Goal: Task Accomplishment & Management: Use online tool/utility

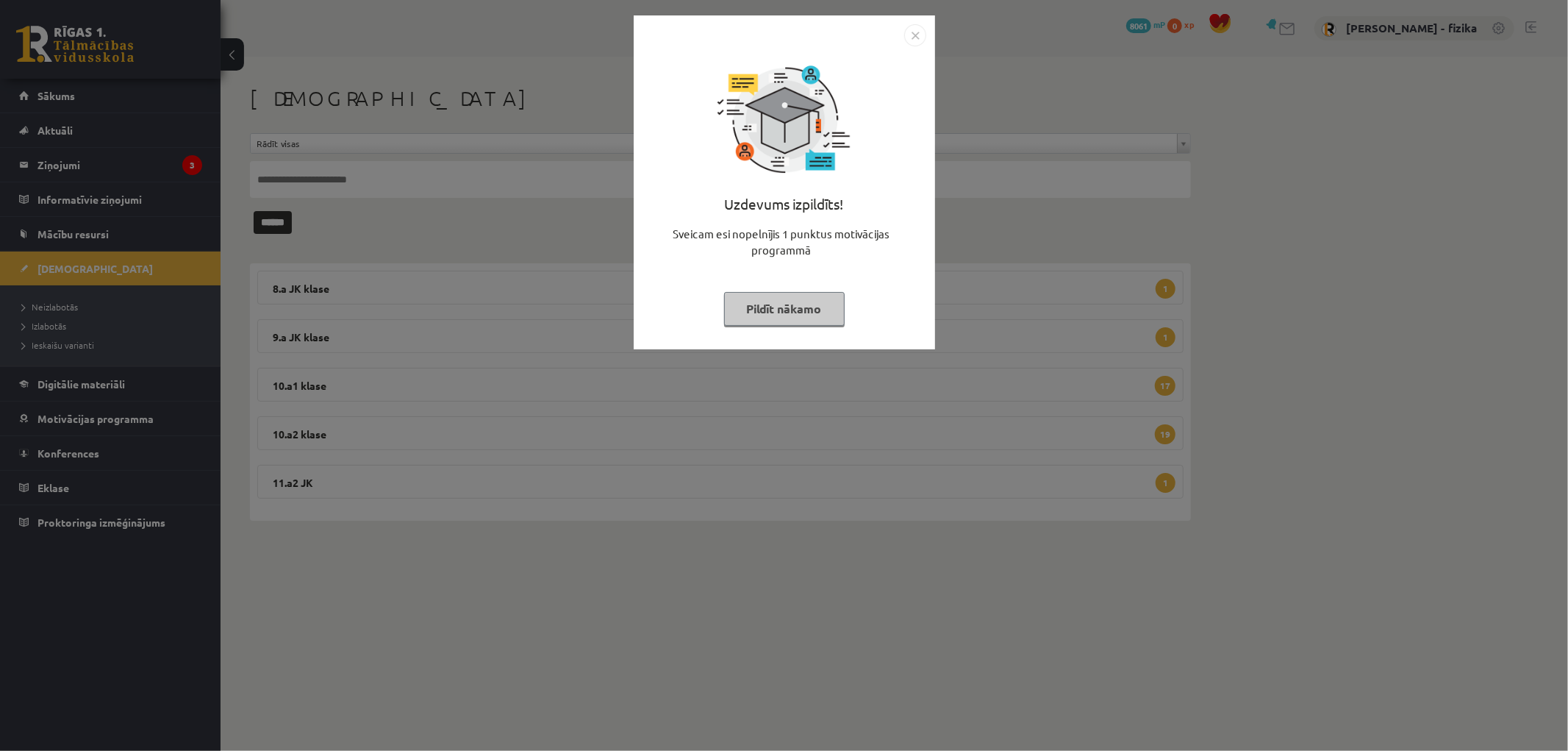
click at [918, 35] on img "Close" at bounding box center [916, 36] width 22 height 22
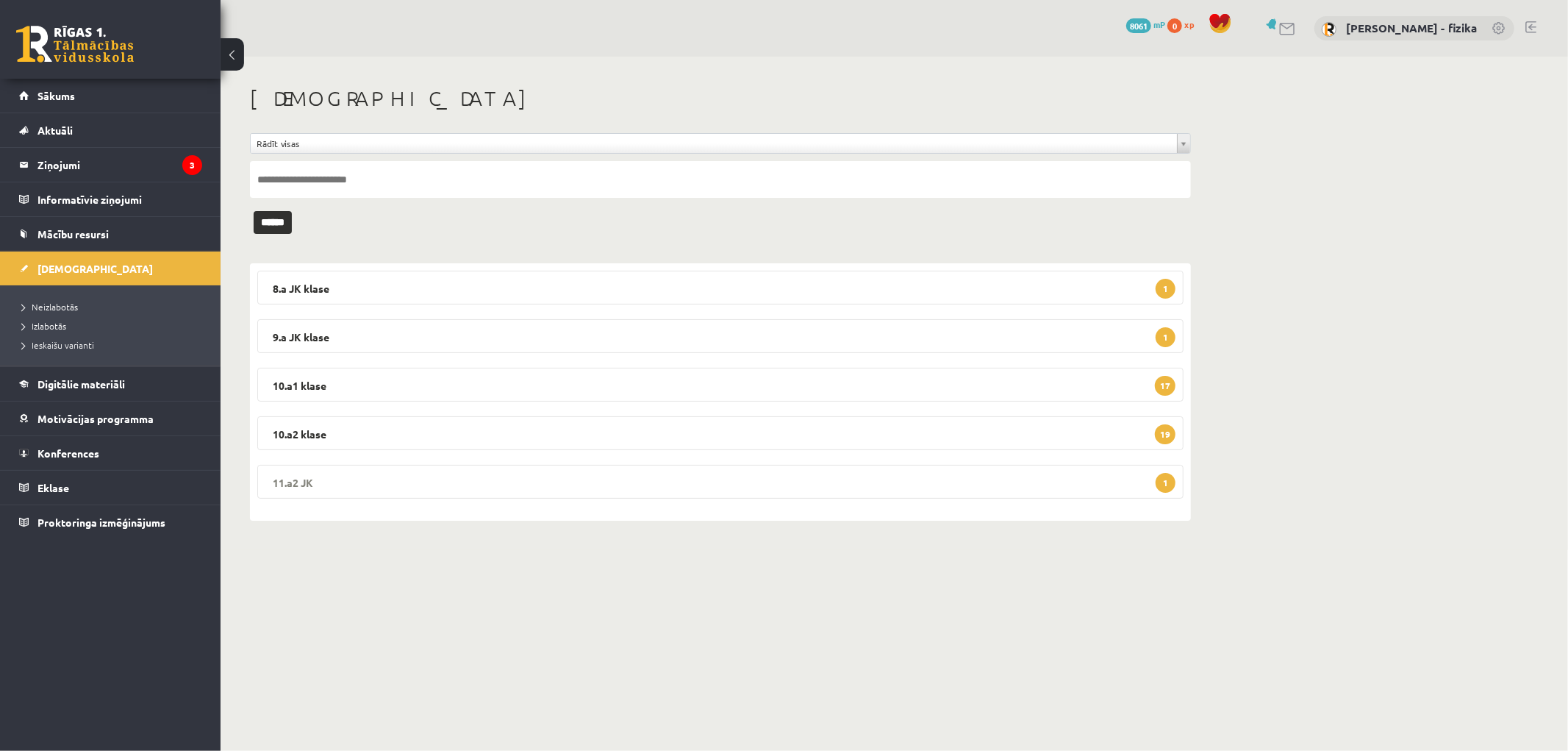
click at [346, 479] on legend "11.a2 JK 1" at bounding box center [720, 482] width 926 height 34
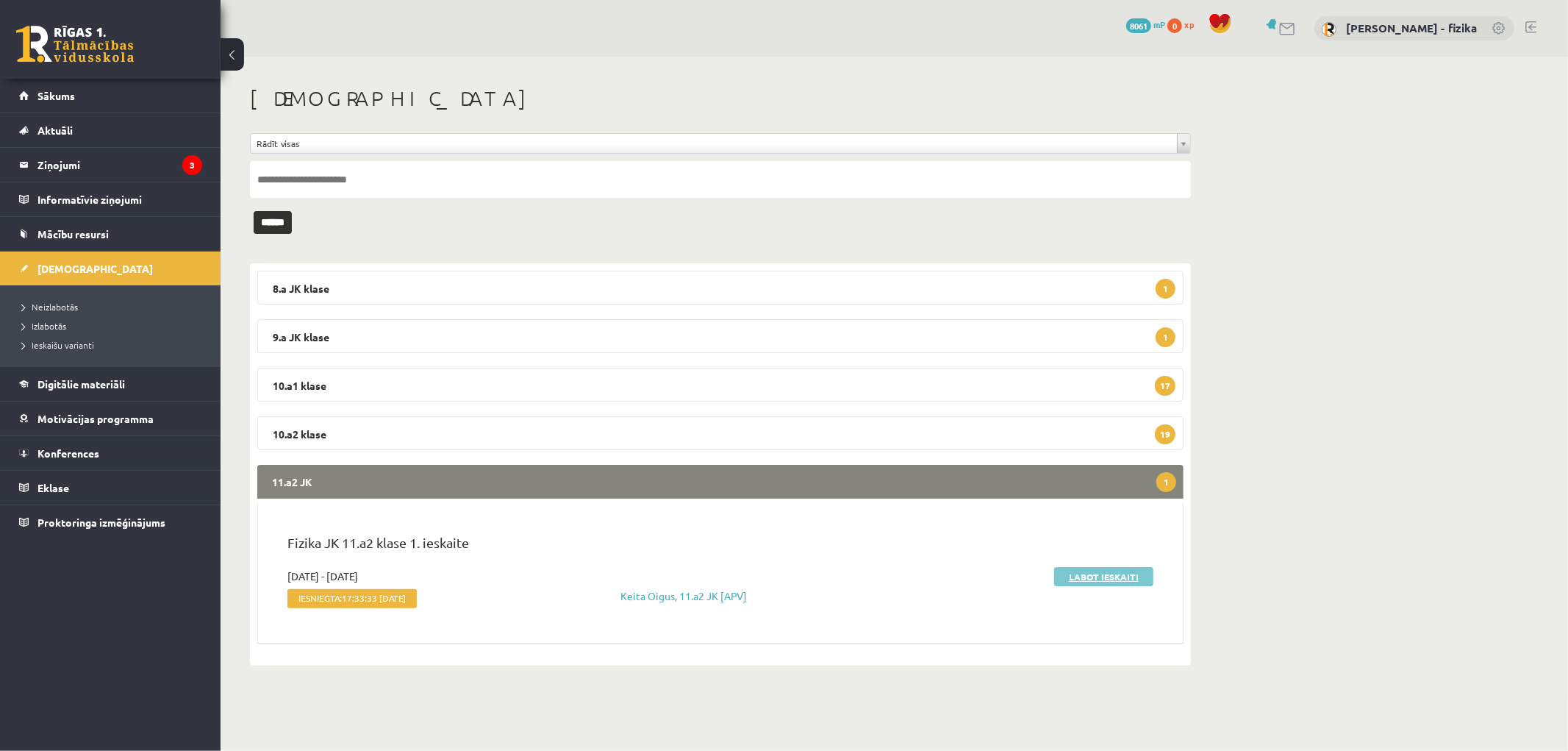
click at [1098, 574] on link "Labot ieskaiti" at bounding box center [1104, 577] width 99 height 19
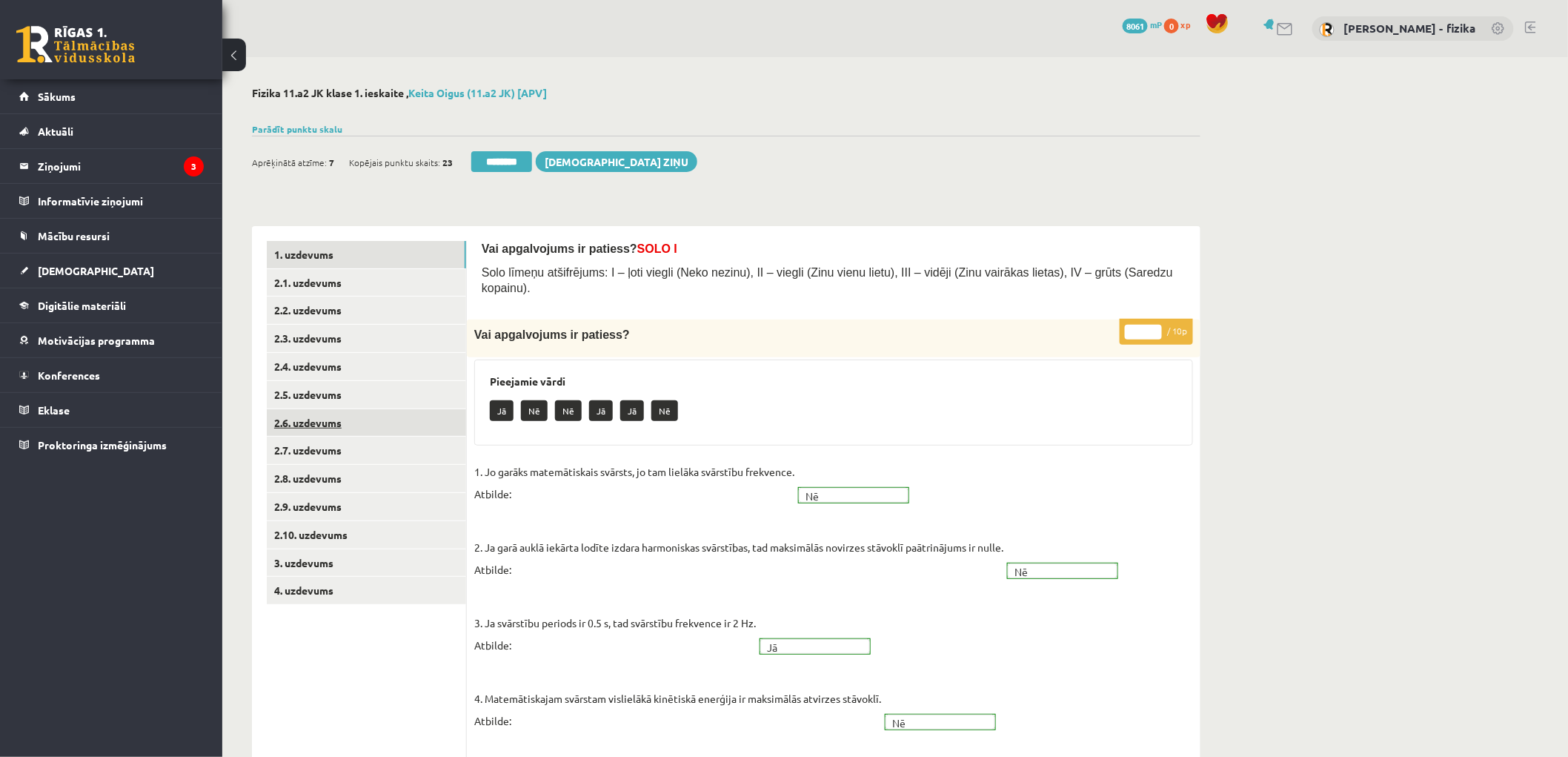
click at [387, 436] on link "2.6. uzdevums" at bounding box center [366, 423] width 199 height 27
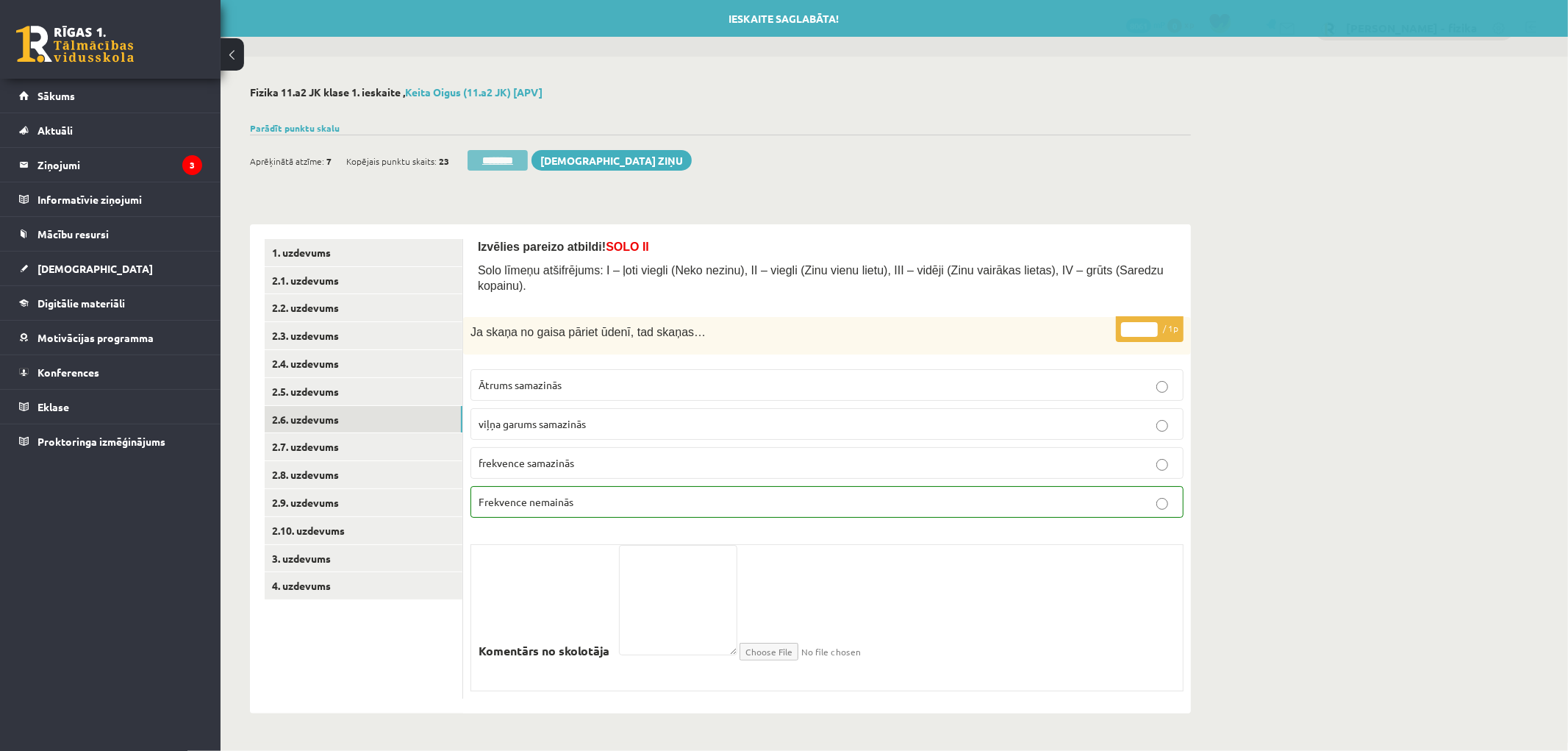
drag, startPoint x: 517, startPoint y: 150, endPoint x: 868, endPoint y: 57, distance: 363.1
click at [517, 150] on input "********" at bounding box center [498, 161] width 60 height 21
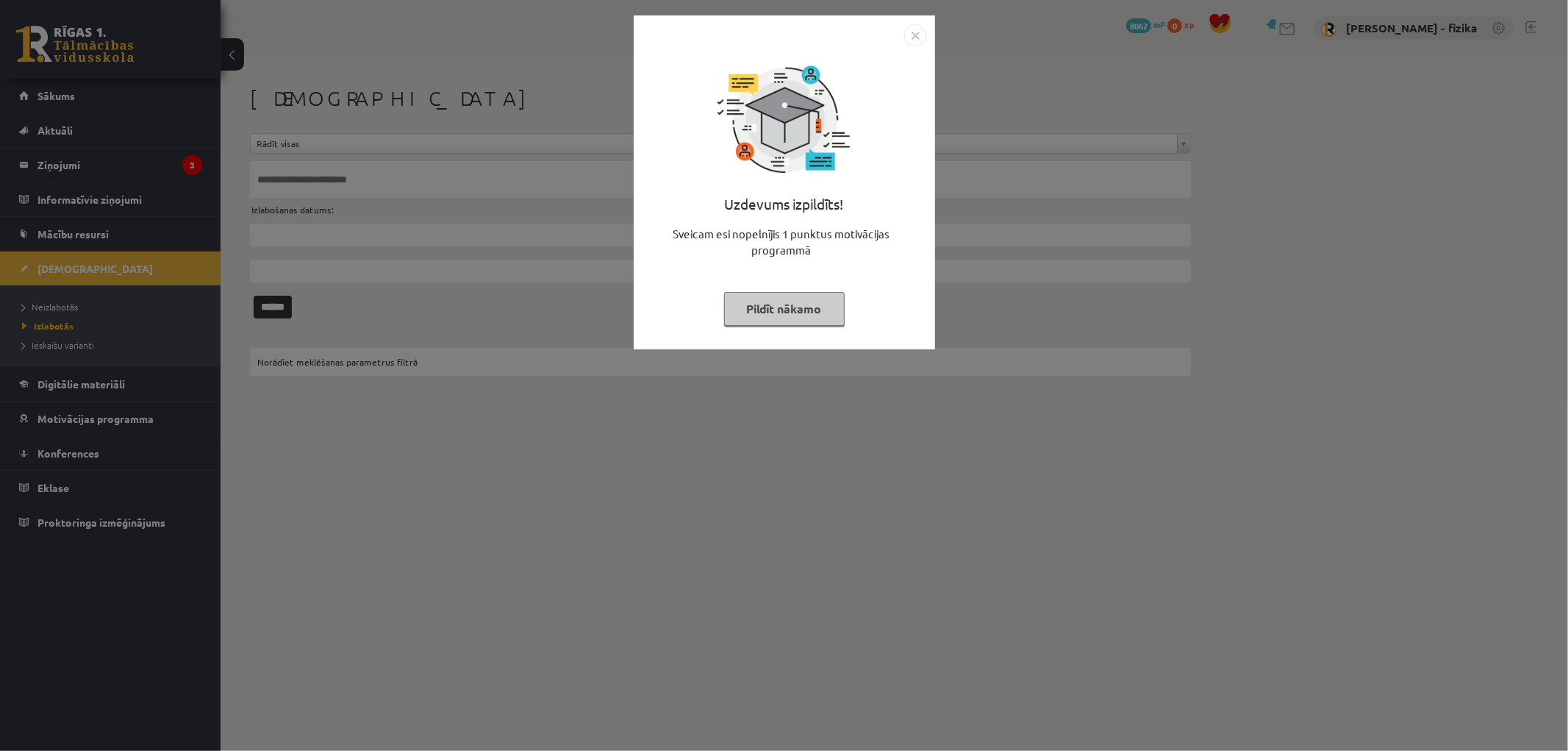
click at [787, 320] on button "Pildīt nākamo" at bounding box center [784, 308] width 121 height 34
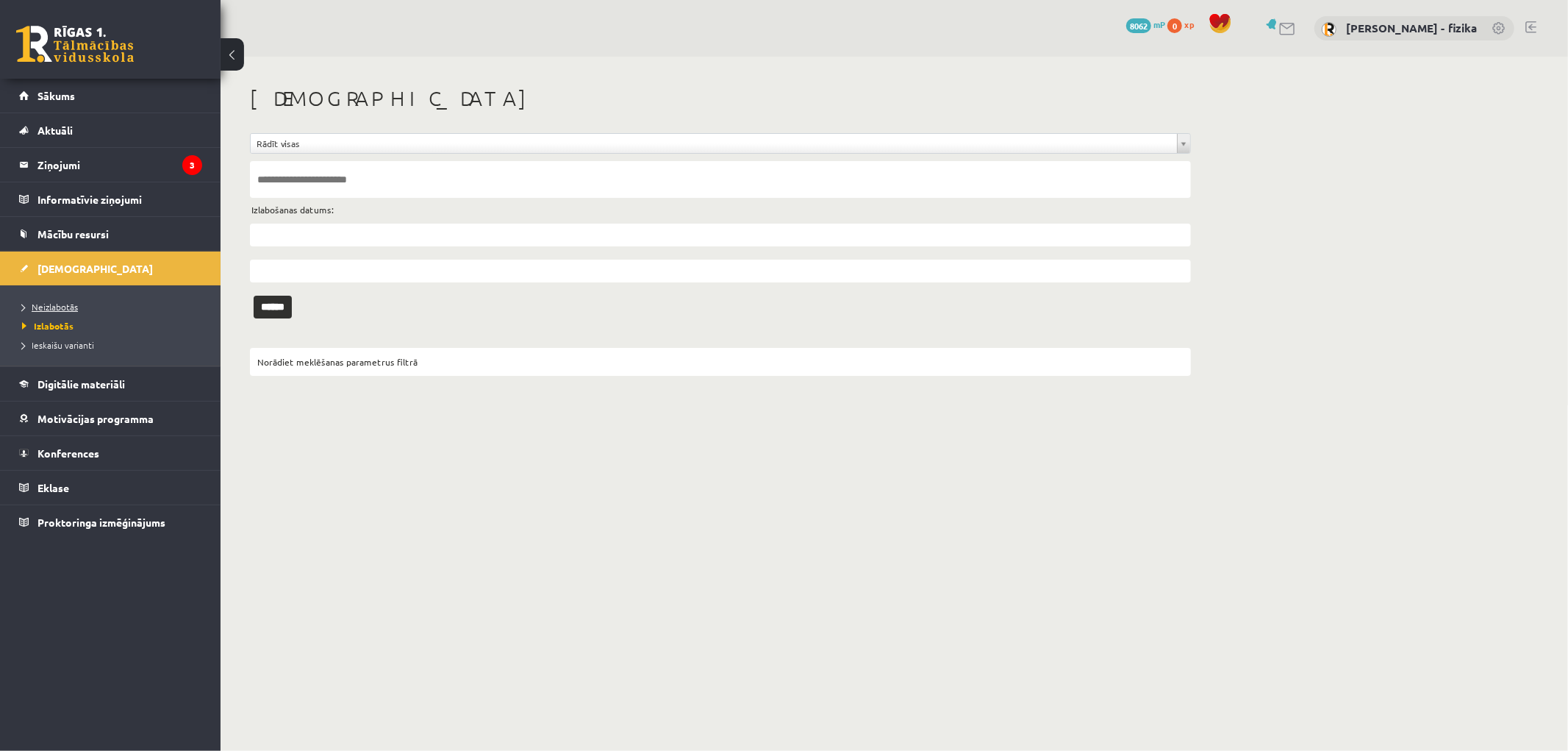
click at [65, 305] on span "Neizlabotās" at bounding box center [50, 307] width 56 height 12
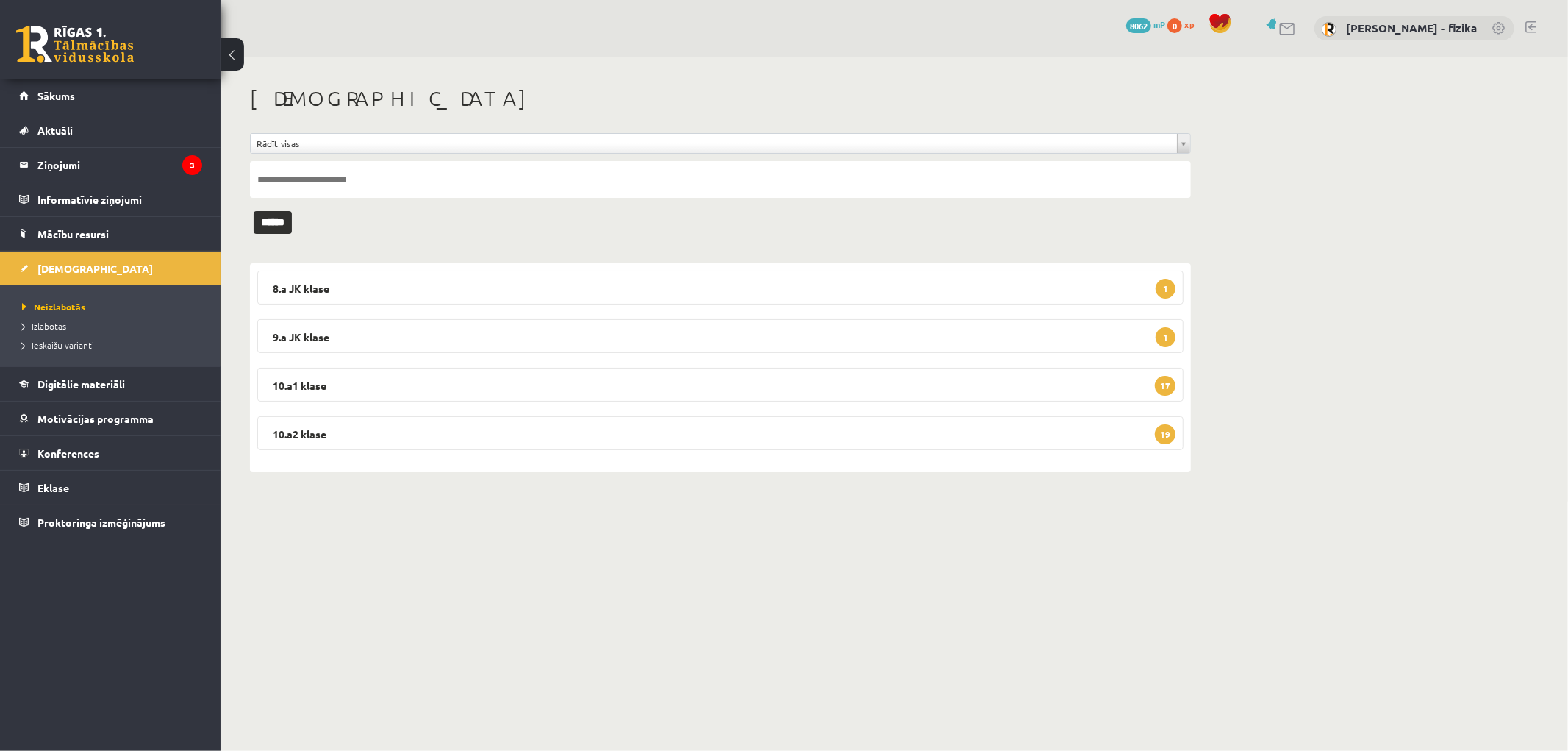
drag, startPoint x: 1105, startPoint y: 287, endPoint x: 1107, endPoint y: 307, distance: 20.1
click at [1107, 307] on div "8.a JK klase 1 Fizika JK 8.a klase 1. ieskaite 2025-10-06 - 2025-10-10 Iesniegt…" at bounding box center [720, 368] width 941 height 209
click at [1132, 299] on legend "8.a JK klase 1" at bounding box center [720, 287] width 926 height 34
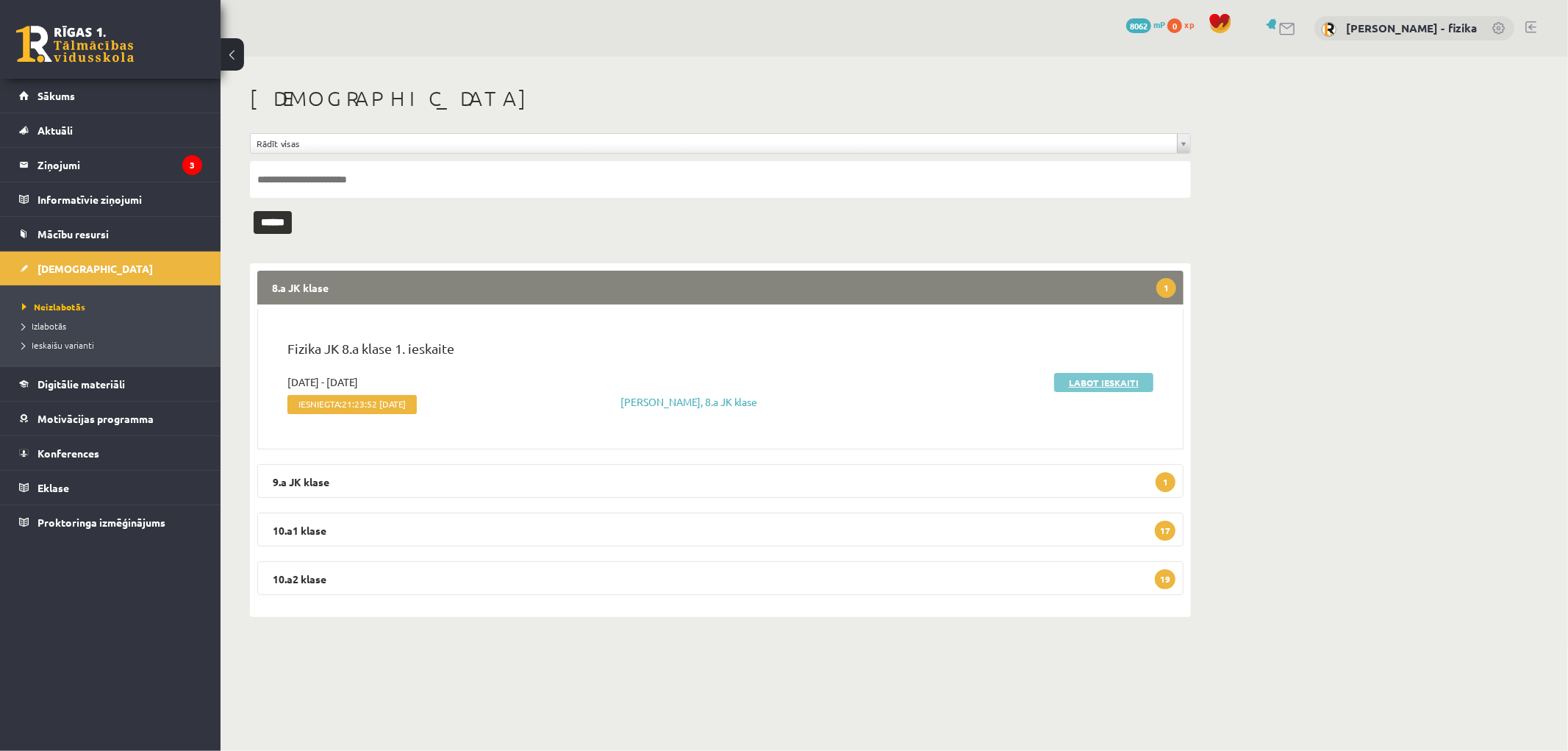
click at [1114, 378] on link "Labot ieskaiti" at bounding box center [1104, 382] width 99 height 19
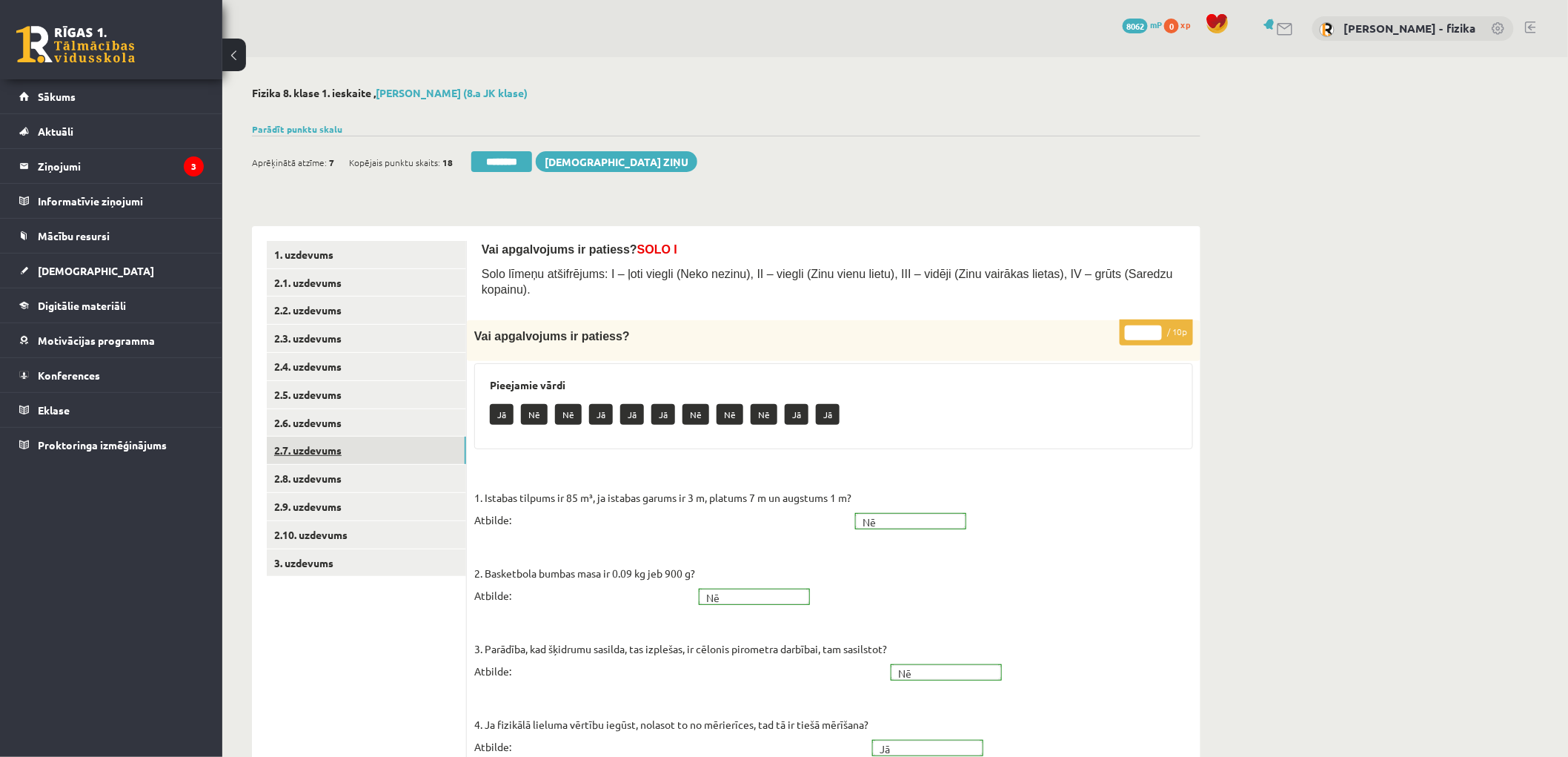
click at [381, 440] on link "2.7. uzdevums" at bounding box center [366, 450] width 199 height 27
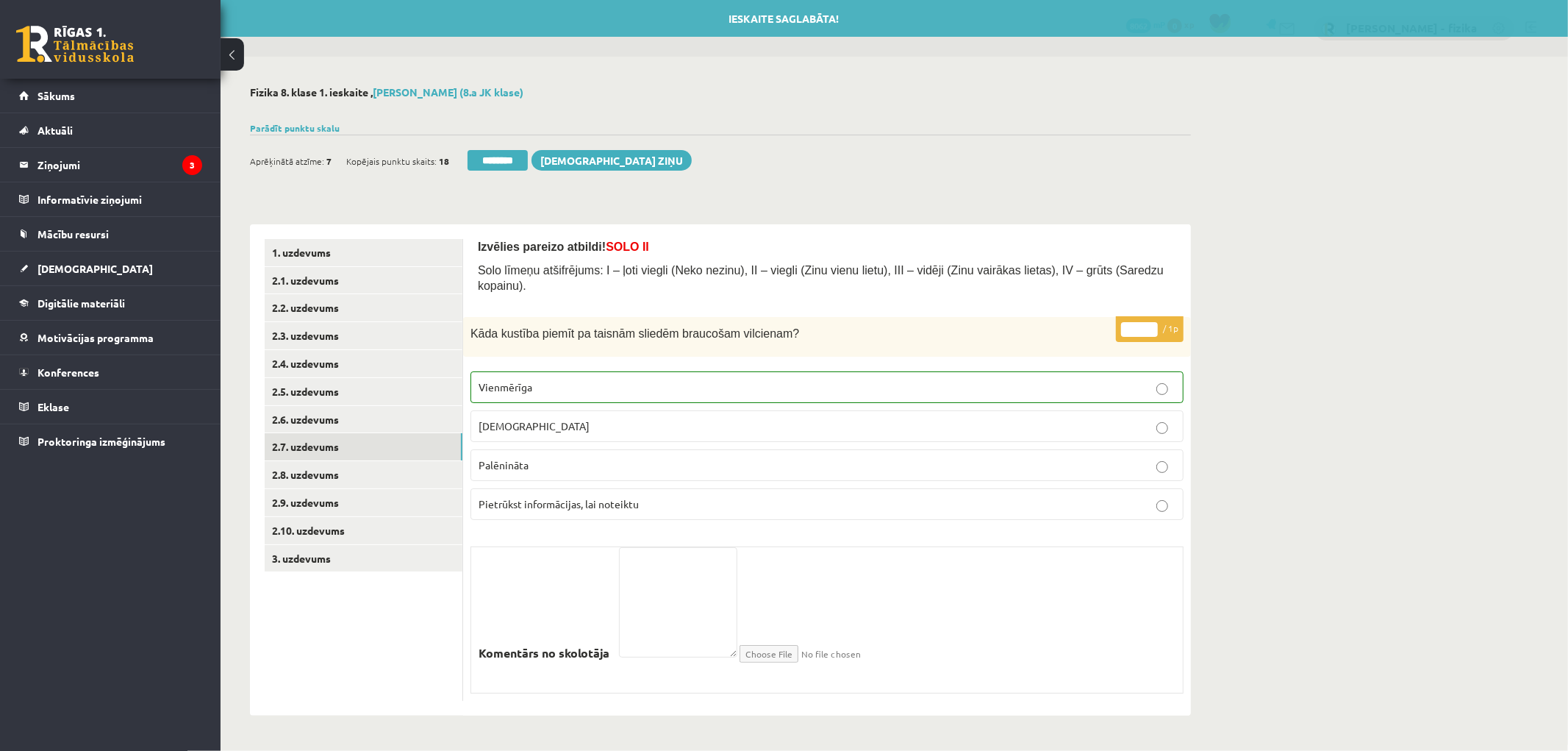
click at [502, 143] on div "Ieskaite saglabāta! Aprēķinātā atzīme: 7 Kopējais punktu skaits: 18 ******** Sū…" at bounding box center [720, 155] width 941 height 41
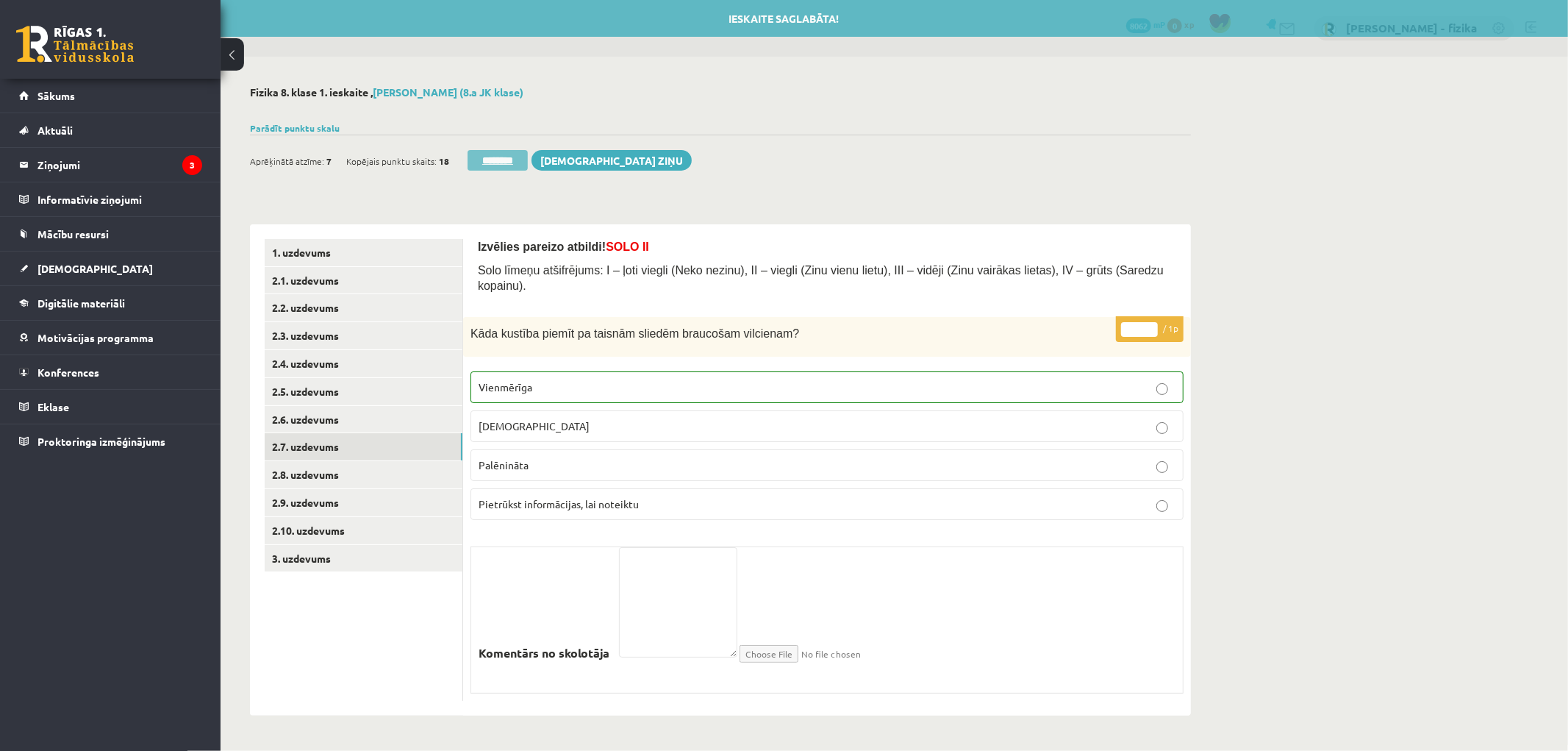
click at [510, 159] on input "********" at bounding box center [498, 161] width 60 height 21
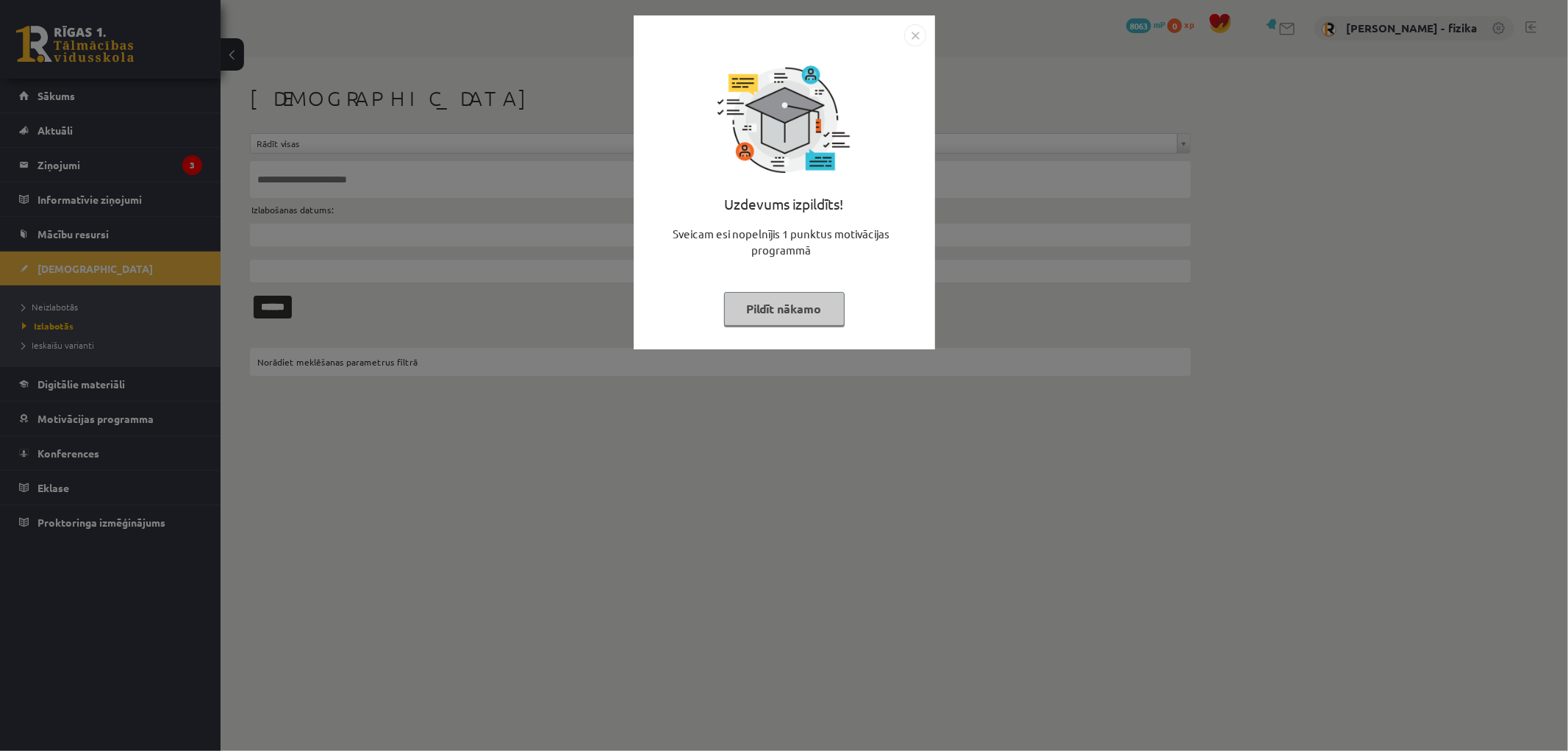
click at [799, 323] on button "Pildīt nākamo" at bounding box center [784, 308] width 121 height 34
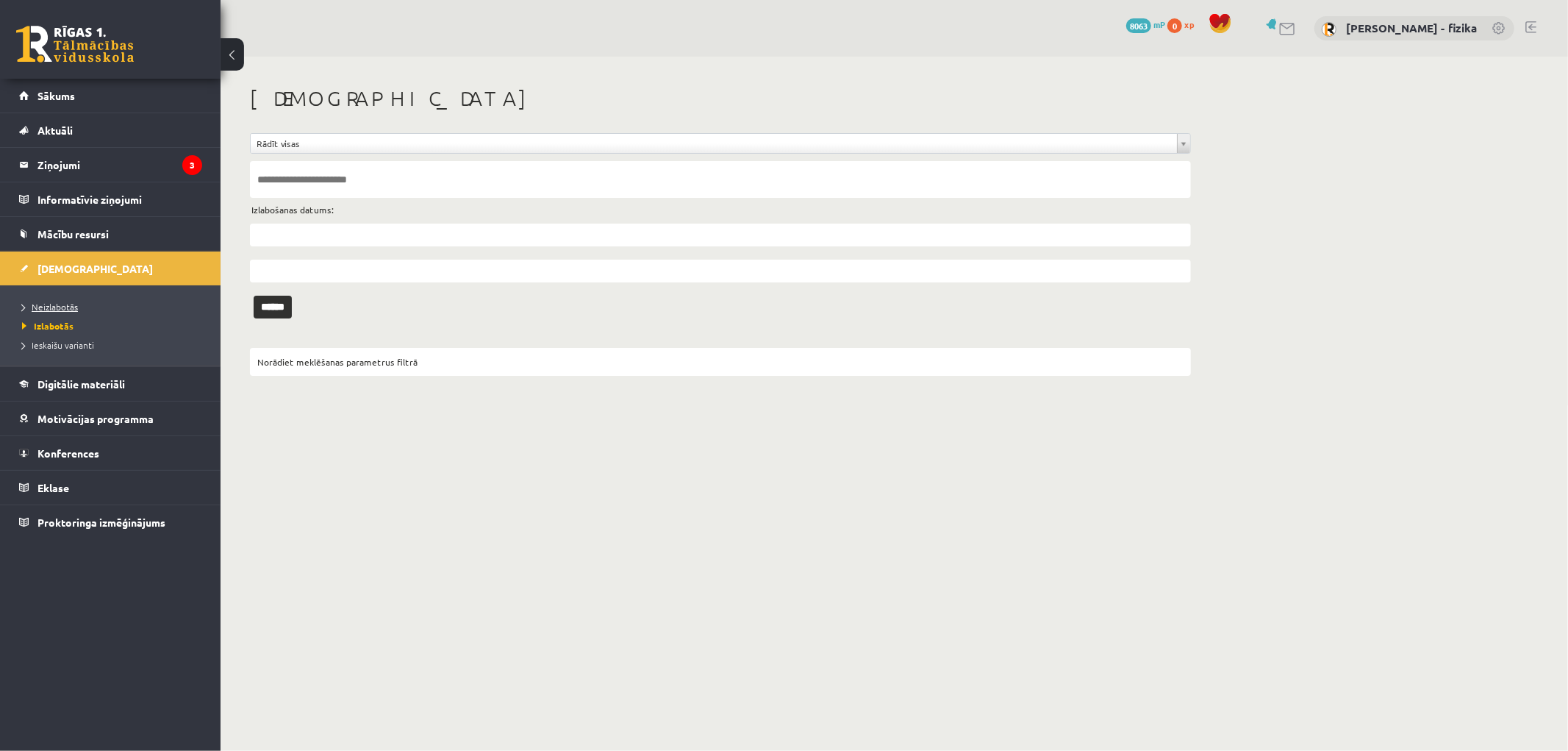
click at [93, 302] on link "Neizlabotās" at bounding box center [114, 307] width 184 height 13
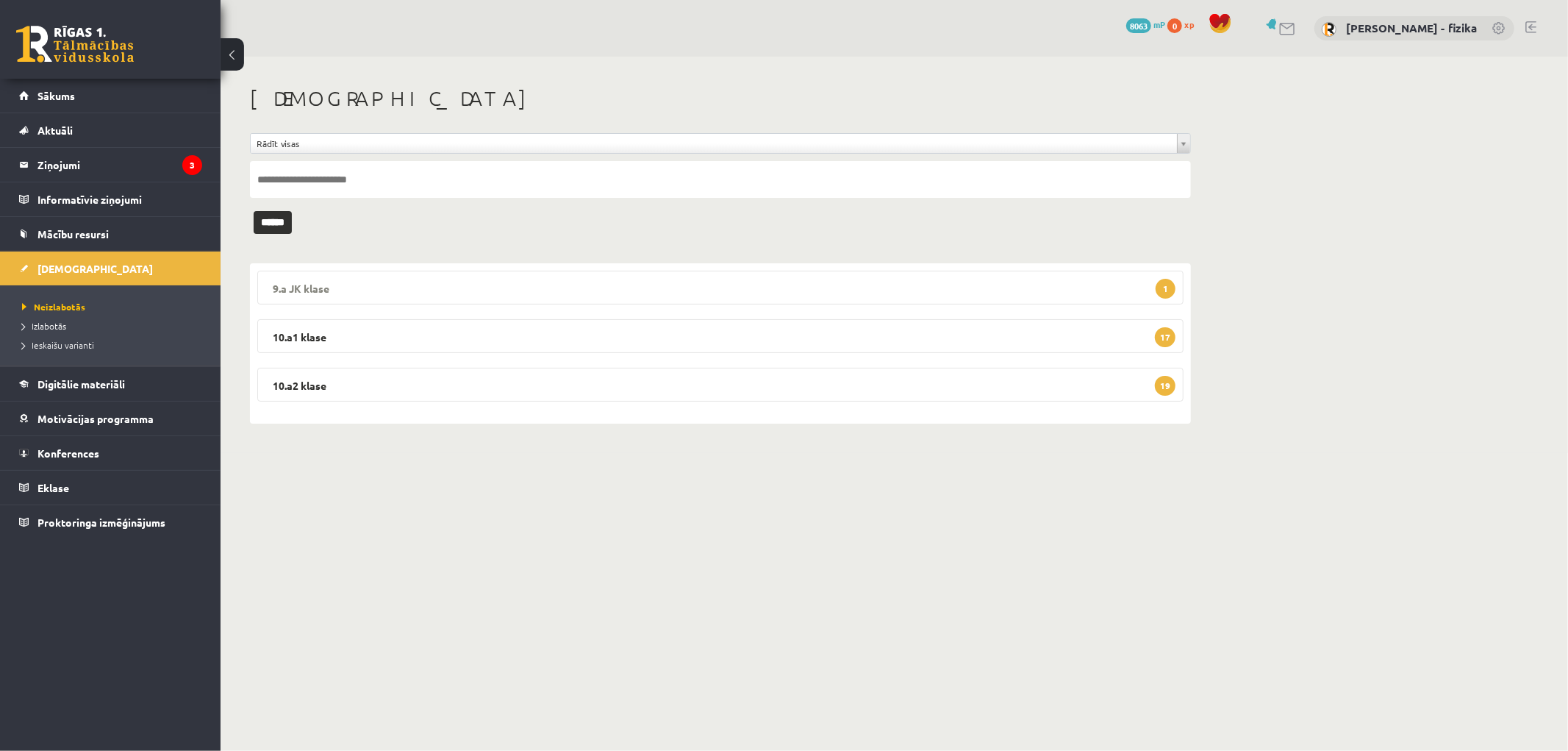
click at [1103, 296] on legend "9.a JK klase 1" at bounding box center [720, 287] width 926 height 34
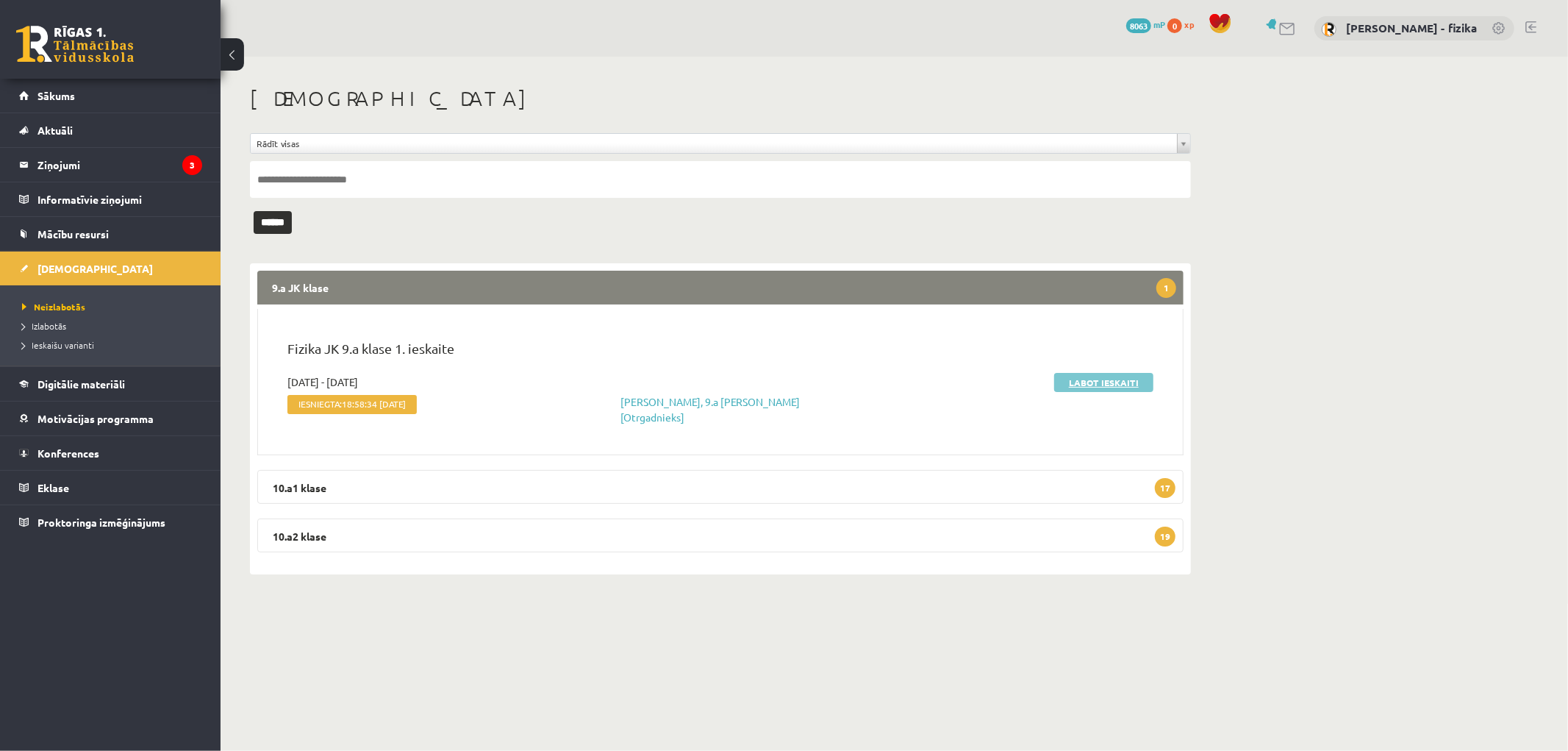
click at [1107, 379] on link "Labot ieskaiti" at bounding box center [1104, 382] width 99 height 19
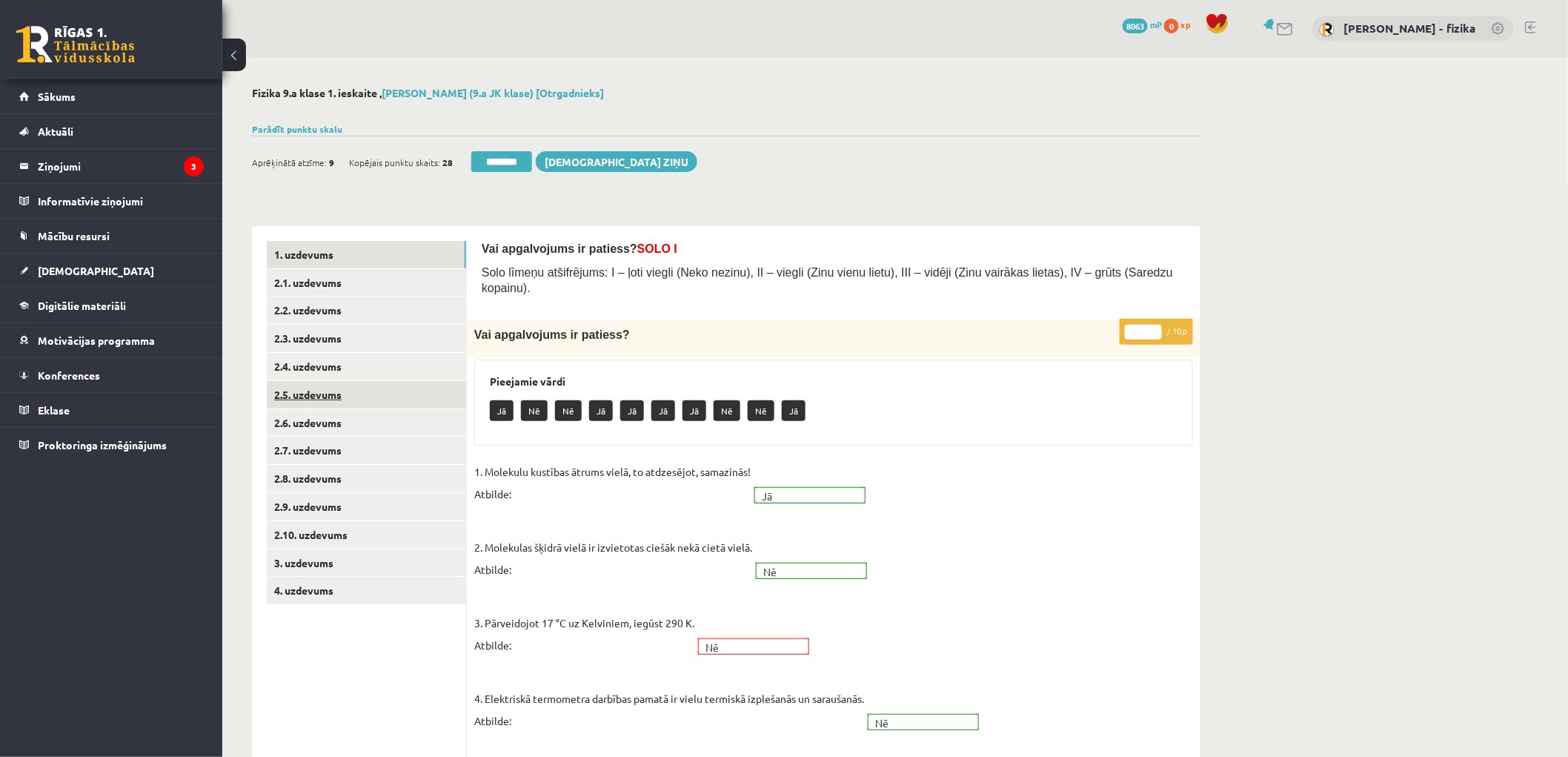
drag, startPoint x: 358, startPoint y: 404, endPoint x: 381, endPoint y: 386, distance: 29.2
click at [359, 404] on link "2.5. uzdevums" at bounding box center [366, 394] width 199 height 27
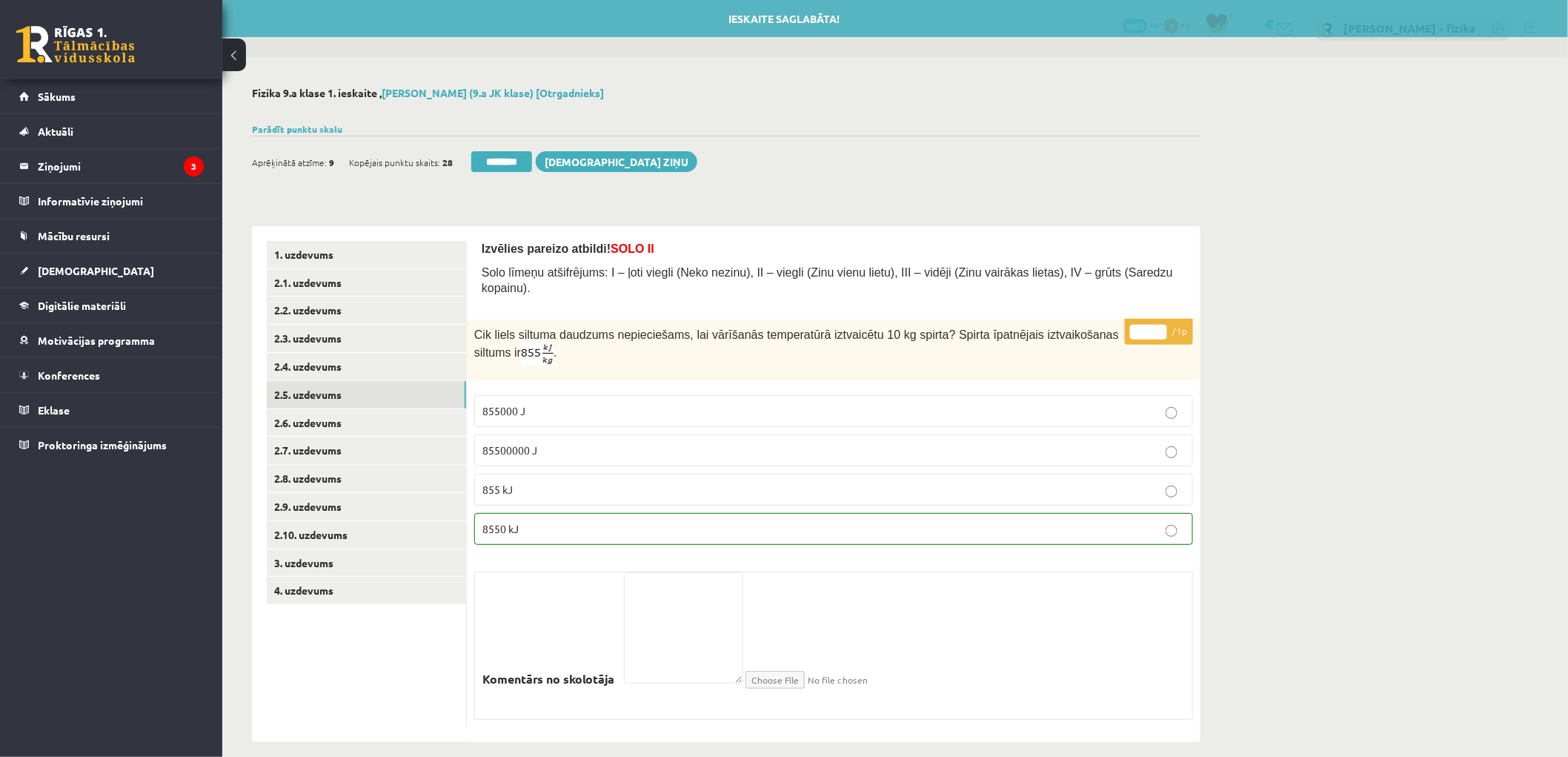
drag, startPoint x: 502, startPoint y: 151, endPoint x: 858, endPoint y: 47, distance: 370.9
click at [502, 152] on input "********" at bounding box center [502, 162] width 61 height 21
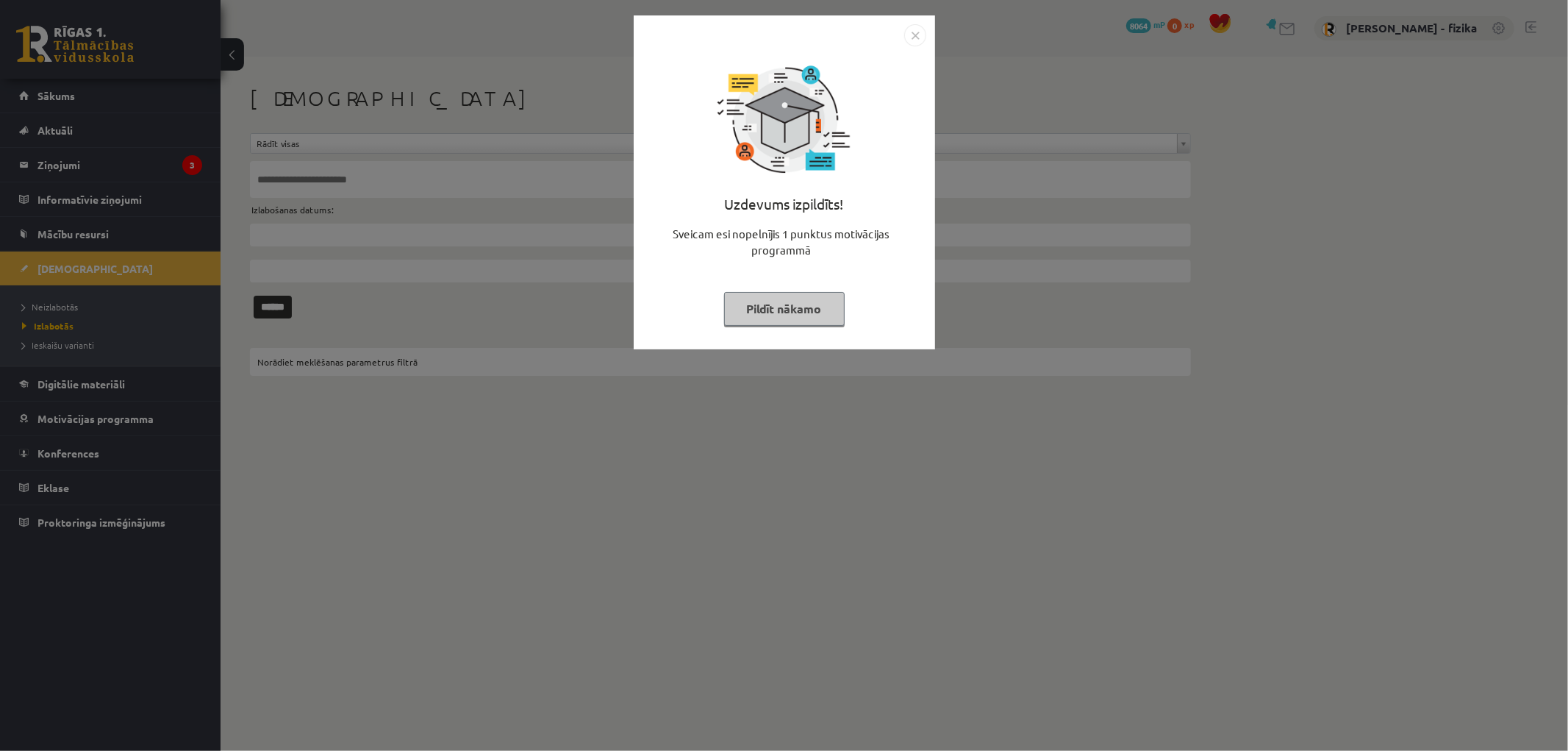
click at [760, 305] on button "Pildīt nākamo" at bounding box center [784, 308] width 121 height 34
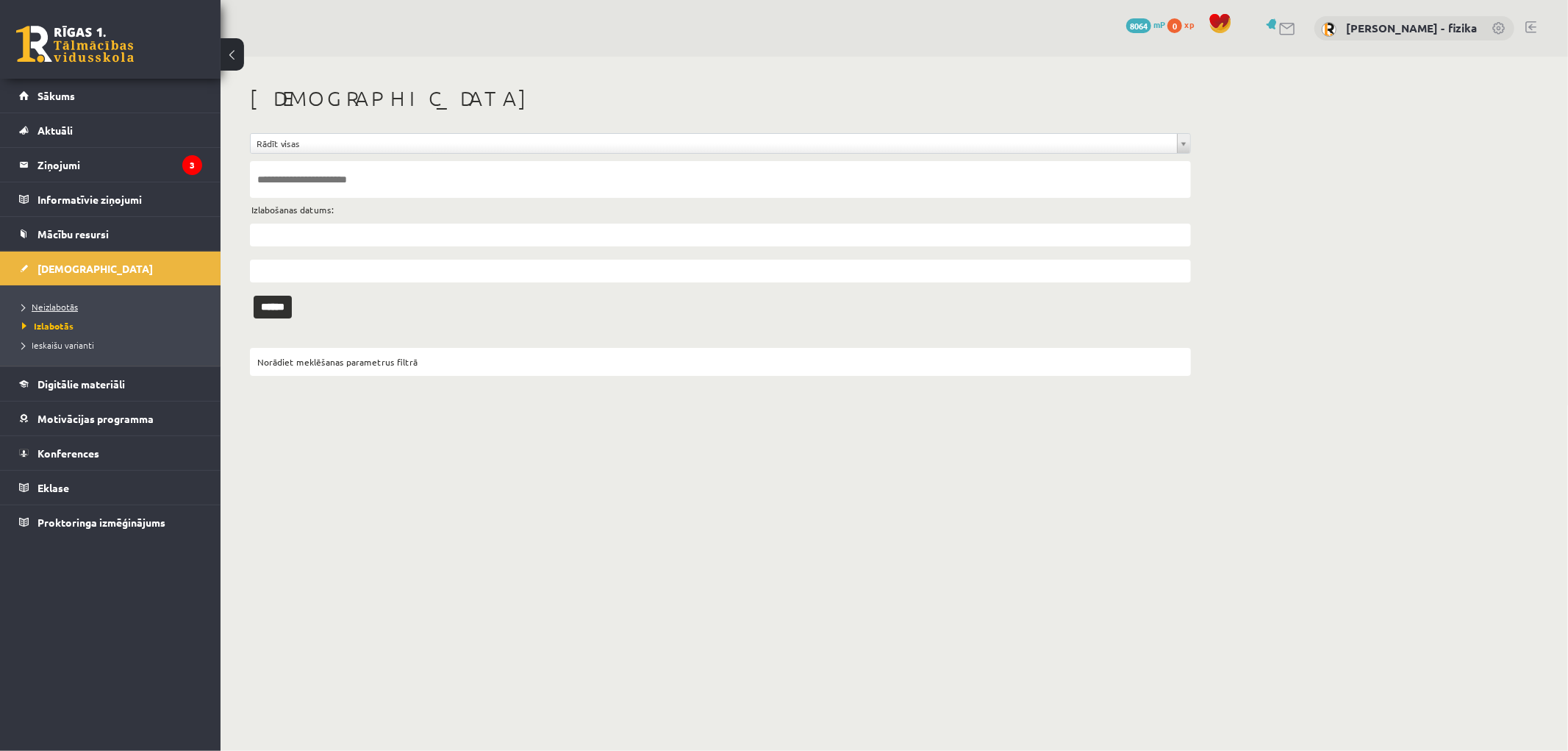
click at [74, 300] on link "Neizlabotās" at bounding box center [114, 307] width 184 height 13
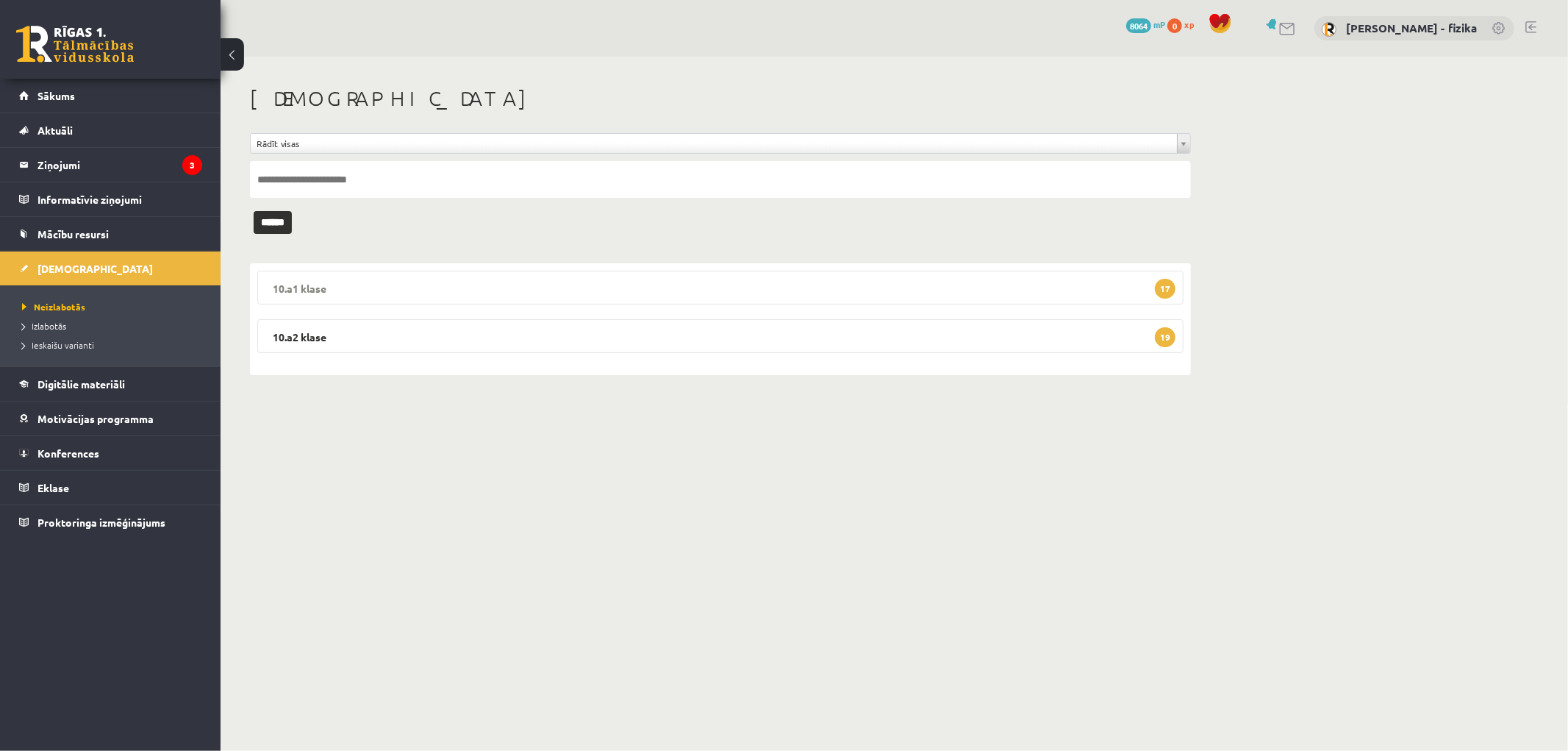
click at [1035, 292] on legend "10.a1 klase 17" at bounding box center [720, 287] width 926 height 34
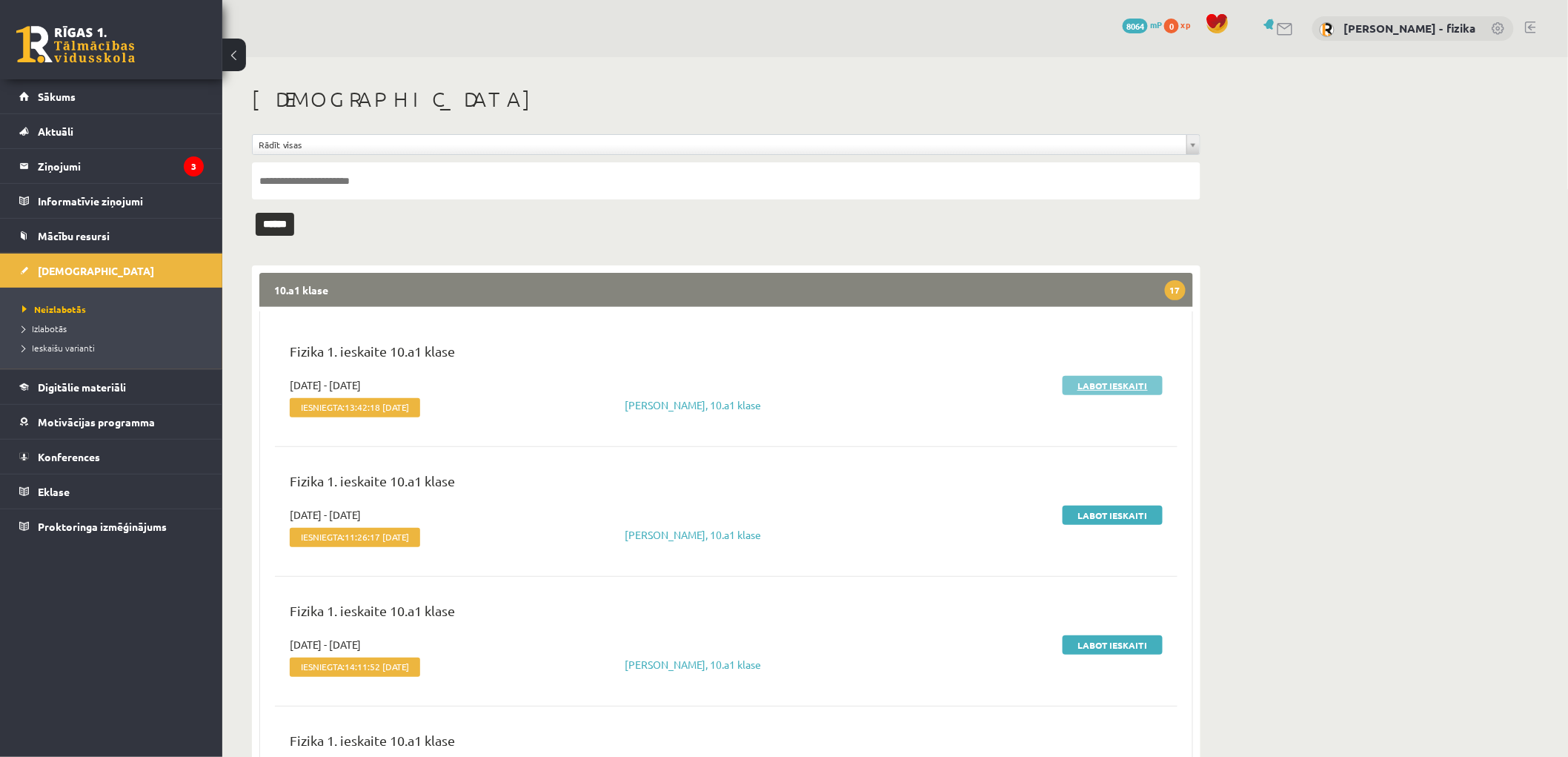
click at [1121, 385] on link "Labot ieskaiti" at bounding box center [1112, 385] width 100 height 20
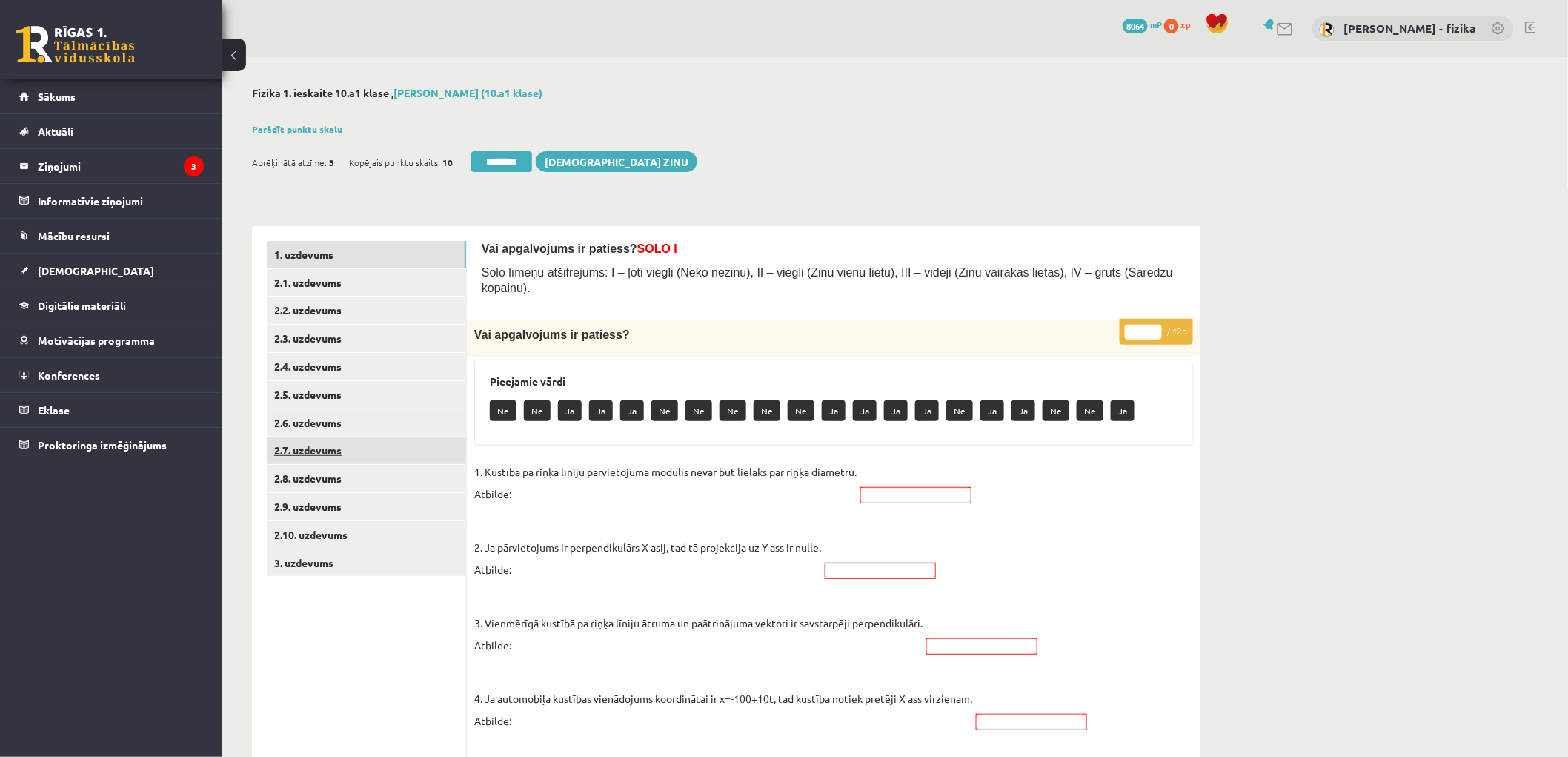
click at [338, 454] on link "2.7. uzdevums" at bounding box center [366, 450] width 199 height 27
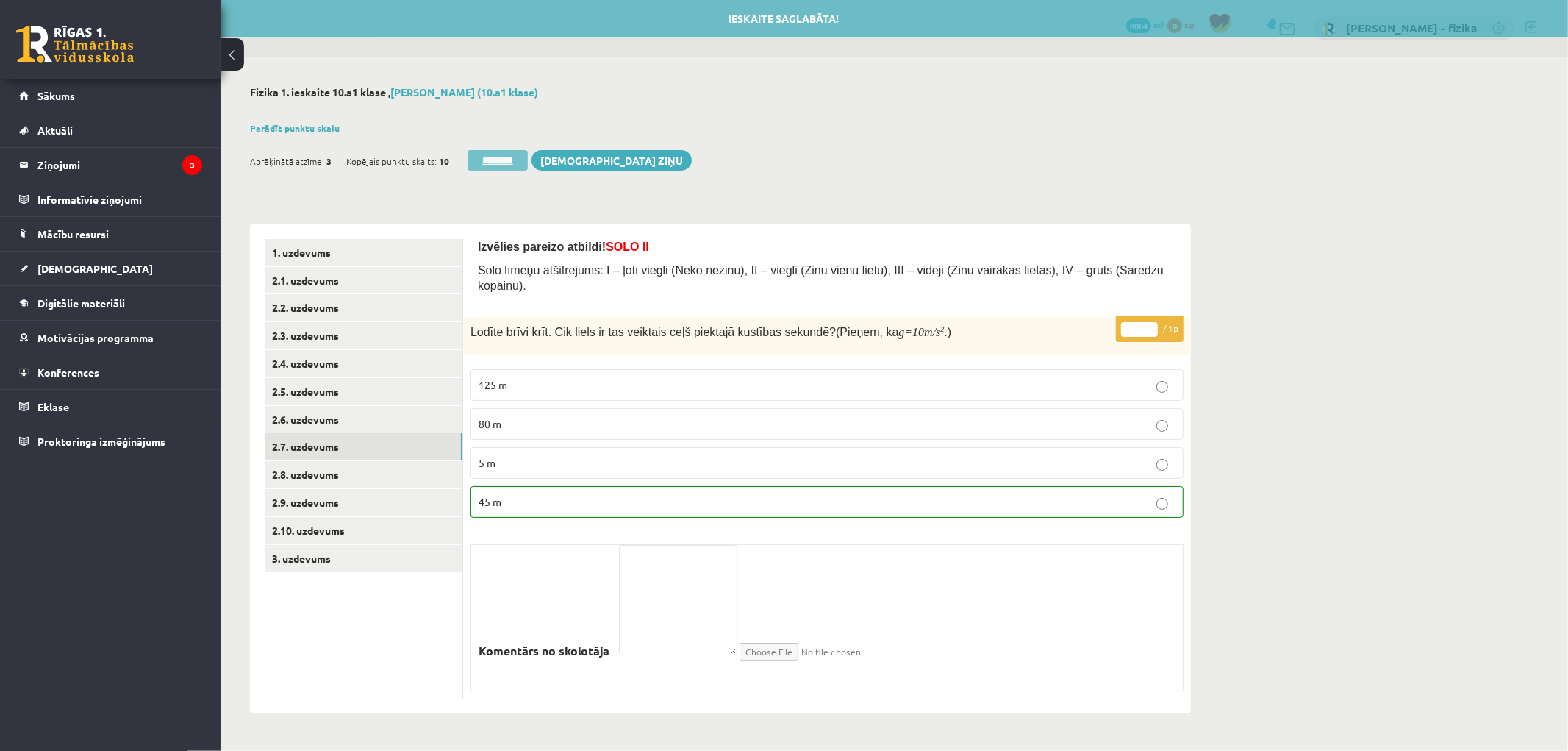
click at [528, 157] on input "********" at bounding box center [498, 161] width 60 height 21
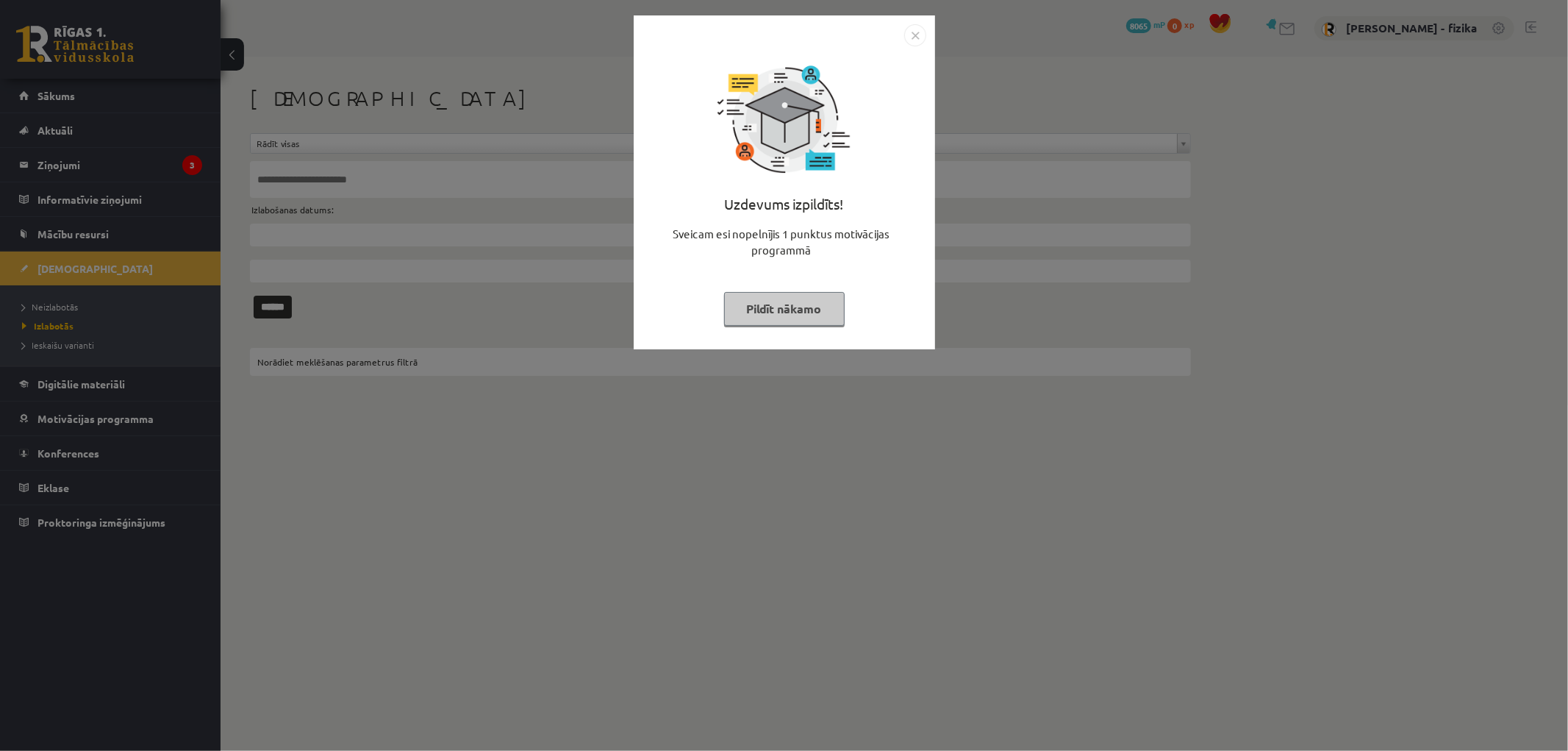
click at [739, 302] on button "Pildīt nākamo" at bounding box center [784, 308] width 121 height 34
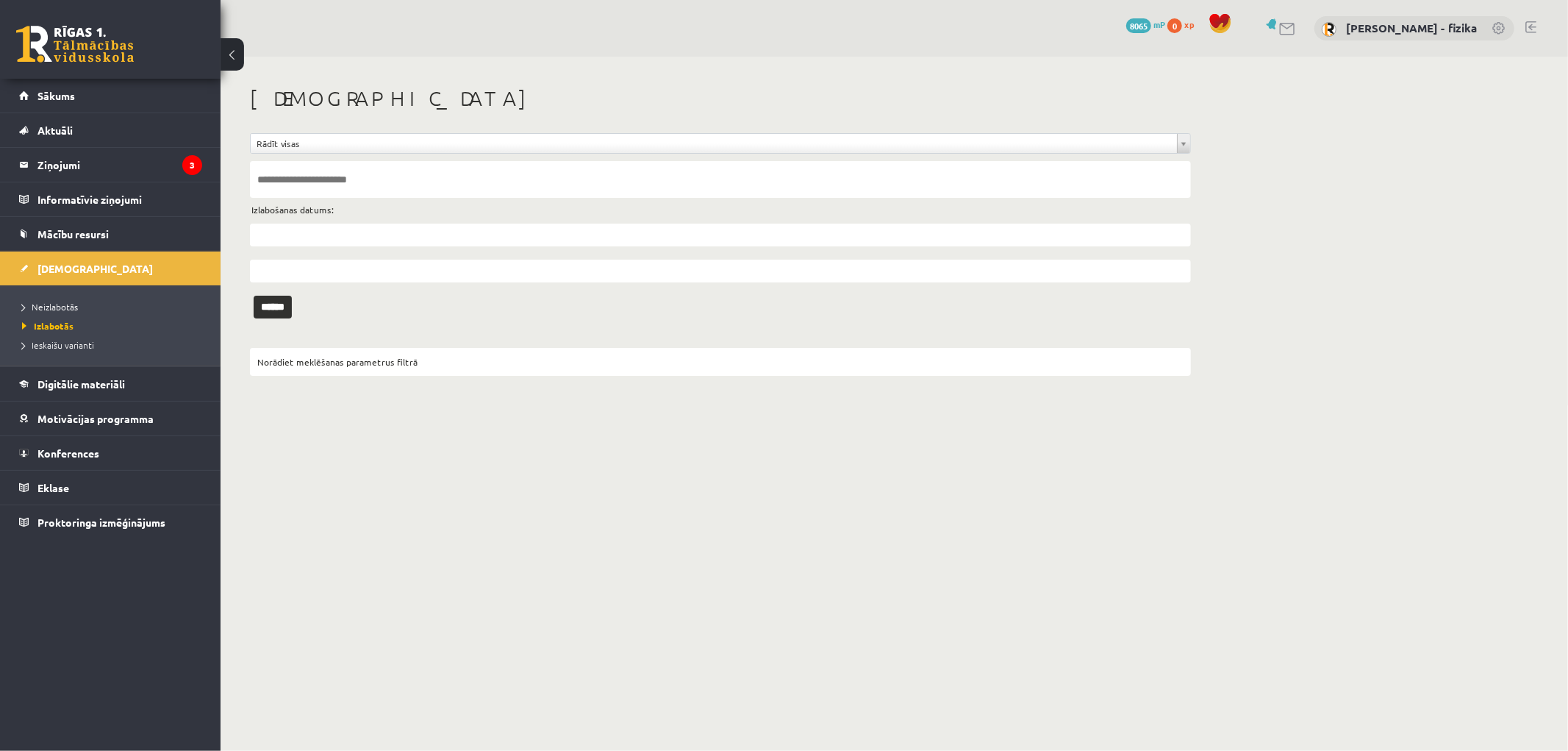
click at [72, 299] on li "Neizlabotās" at bounding box center [114, 307] width 184 height 19
click at [66, 299] on li "Neizlabotās" at bounding box center [114, 307] width 184 height 19
click at [62, 299] on li "Neizlabotās" at bounding box center [114, 307] width 184 height 19
click at [57, 300] on link "Neizlabotās" at bounding box center [114, 307] width 184 height 13
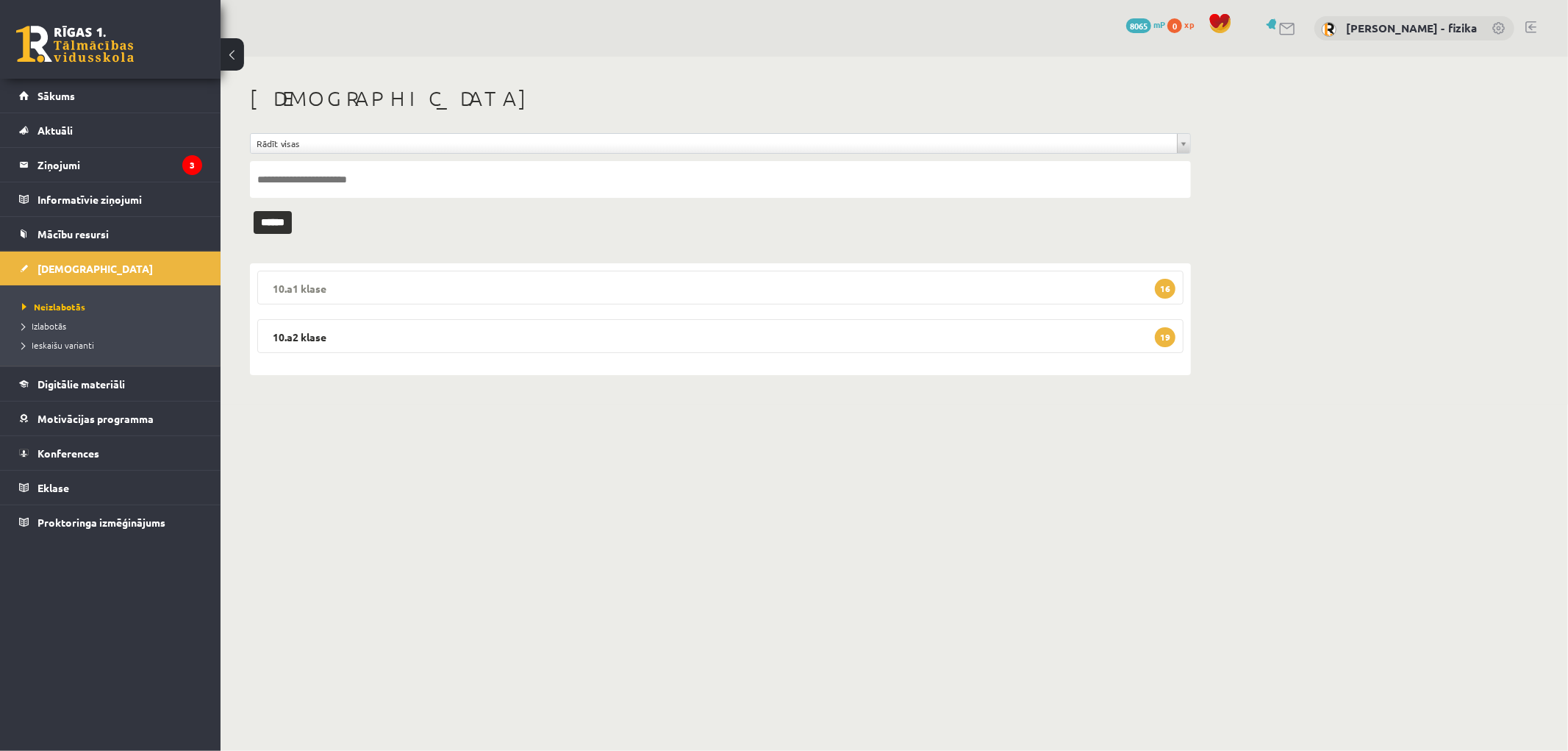
click at [995, 277] on legend "10.a1 klase 16" at bounding box center [720, 287] width 926 height 34
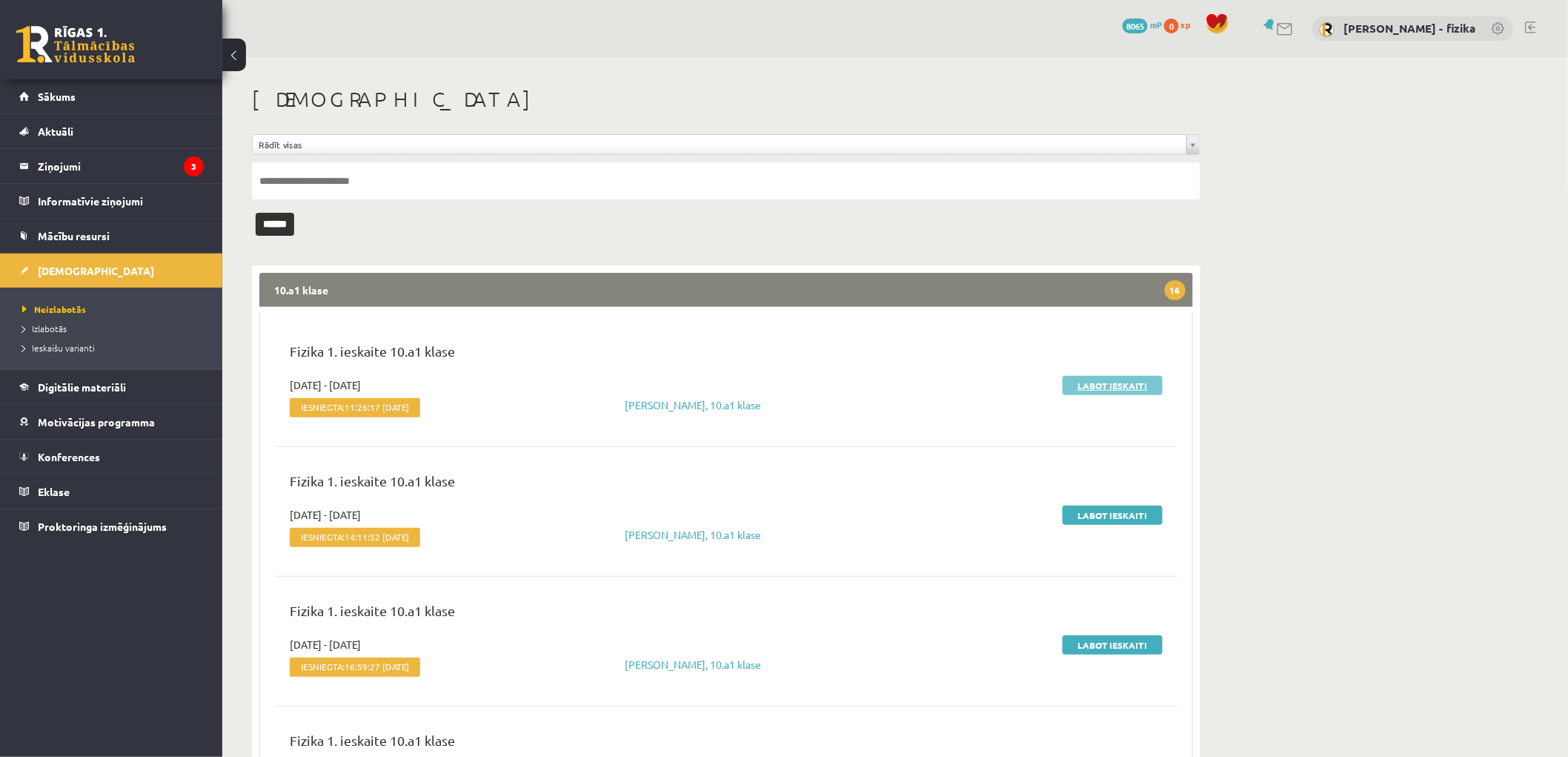
click at [1123, 391] on link "Labot ieskaiti" at bounding box center [1112, 385] width 100 height 20
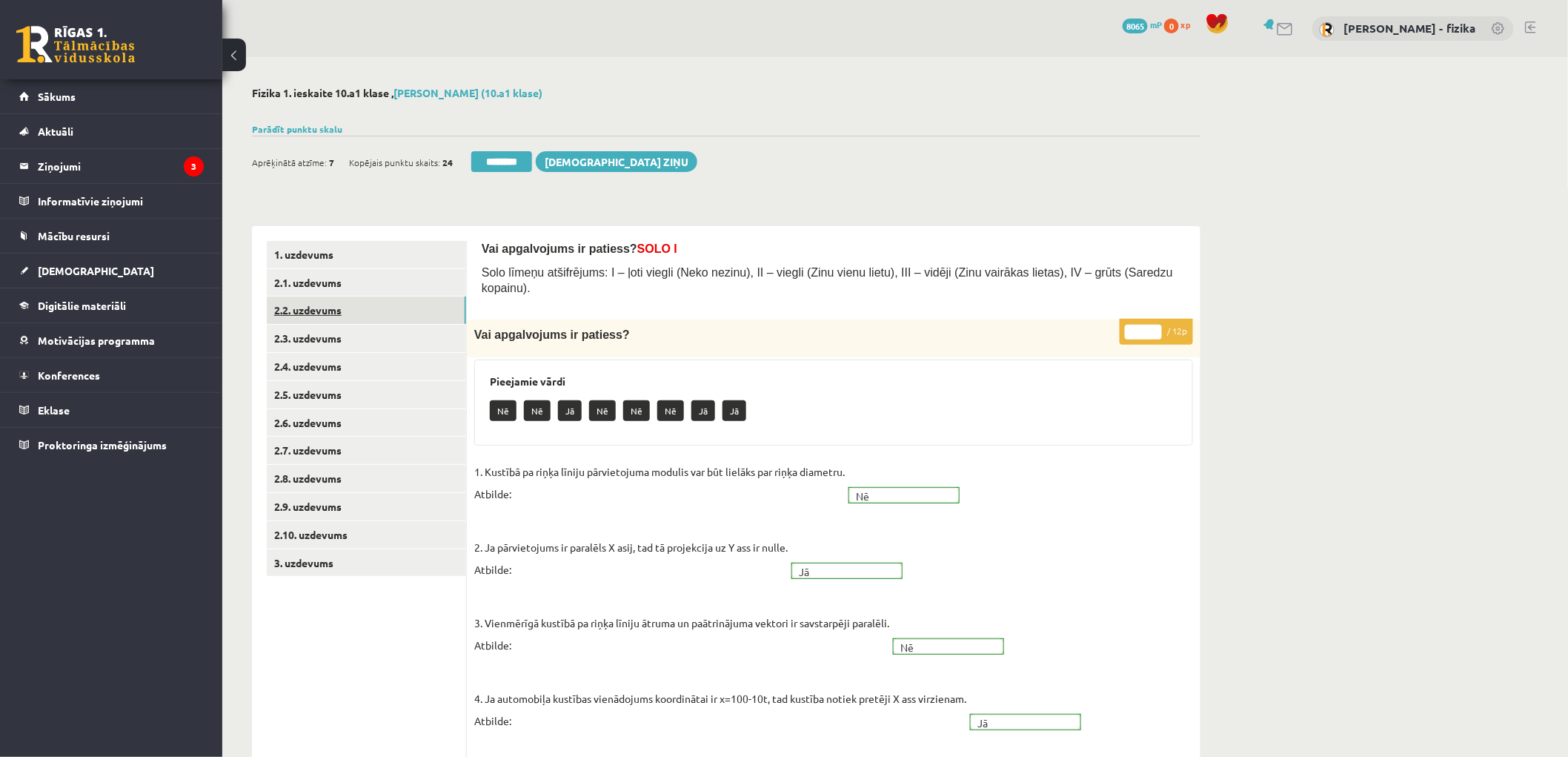
click at [326, 302] on link "2.2. uzdevums" at bounding box center [366, 310] width 199 height 27
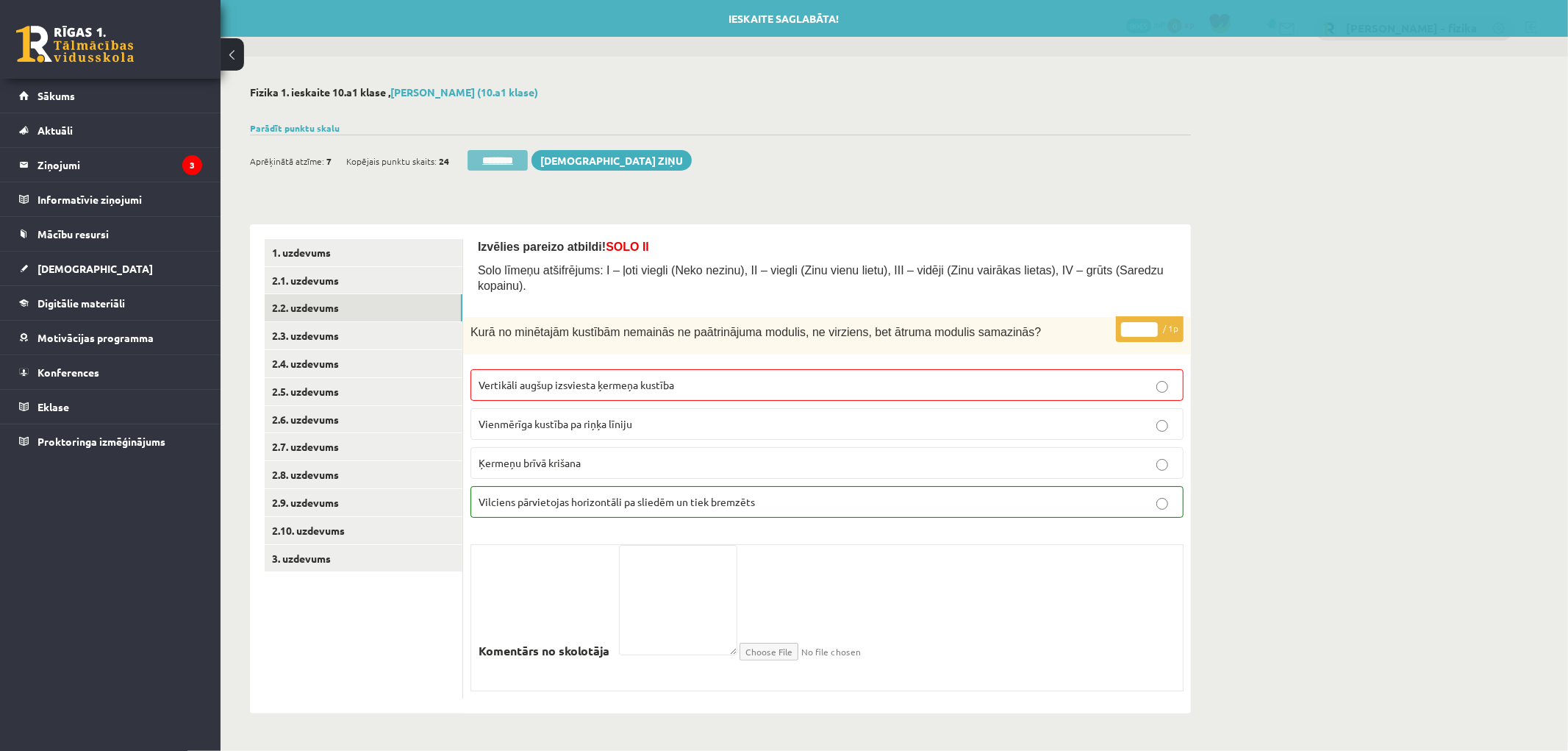
click at [499, 152] on input "********" at bounding box center [498, 161] width 60 height 21
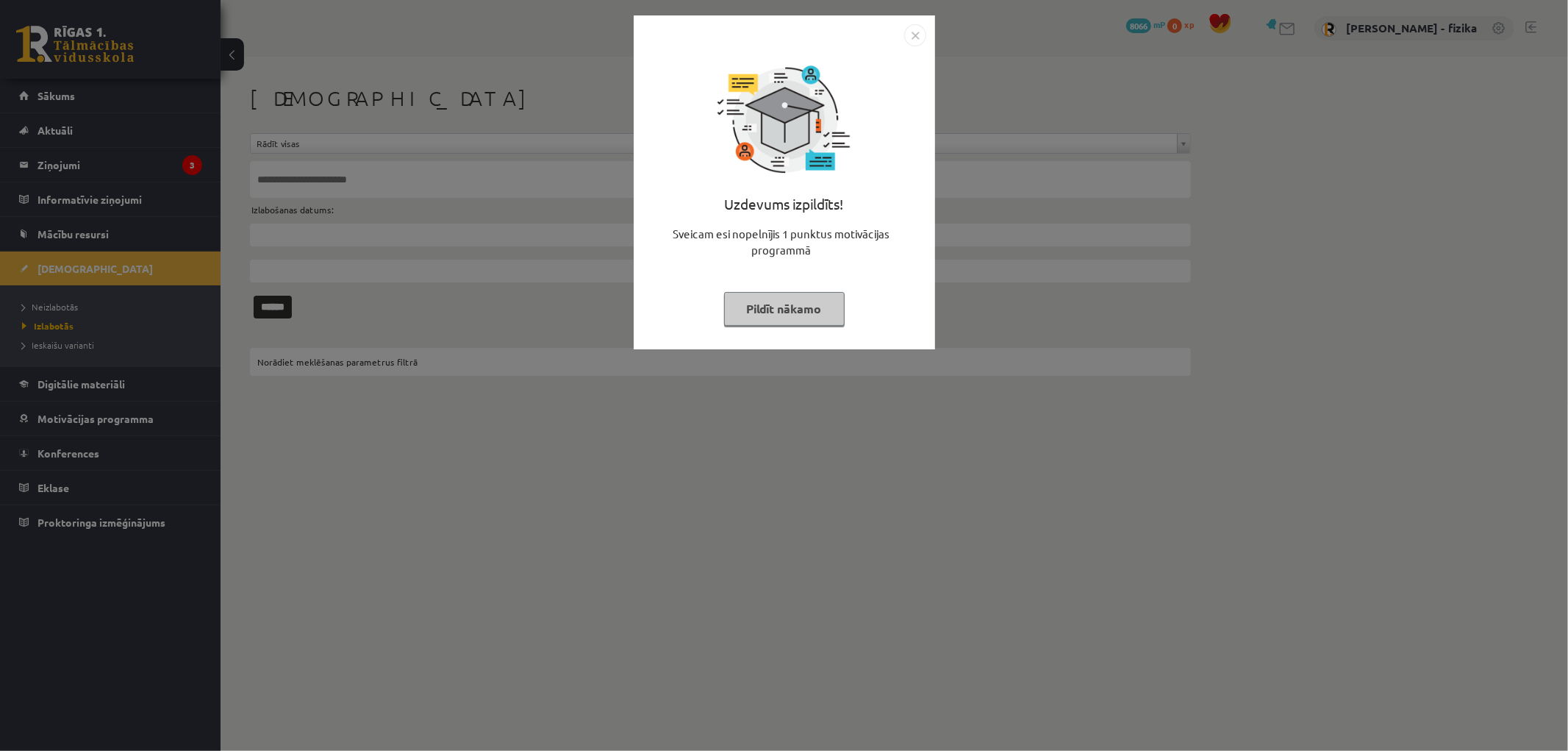
click at [756, 302] on button "Pildīt nākamo" at bounding box center [784, 308] width 121 height 34
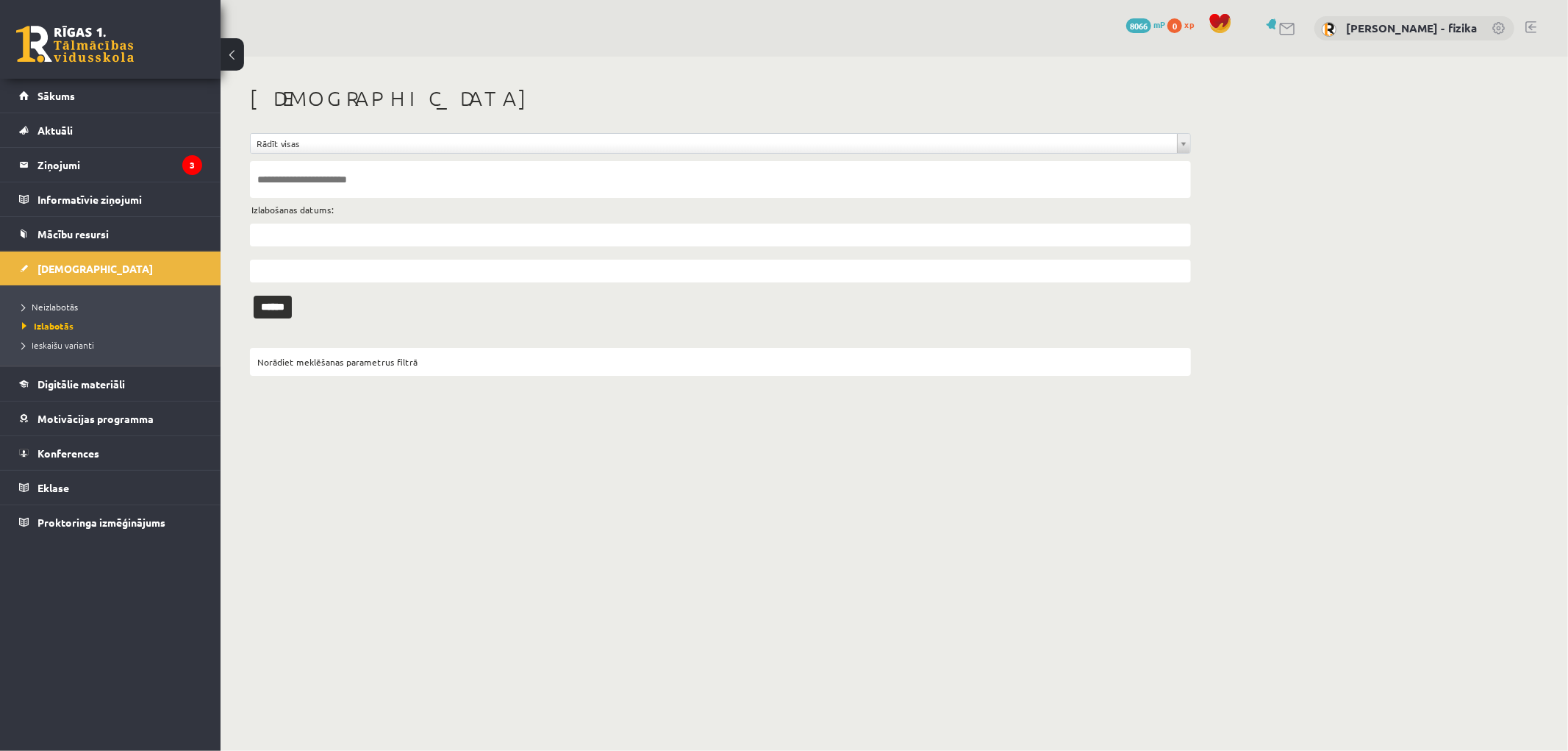
click at [63, 314] on li "Neizlabotās" at bounding box center [114, 307] width 184 height 19
click at [68, 304] on span "Neizlabotās" at bounding box center [54, 307] width 63 height 12
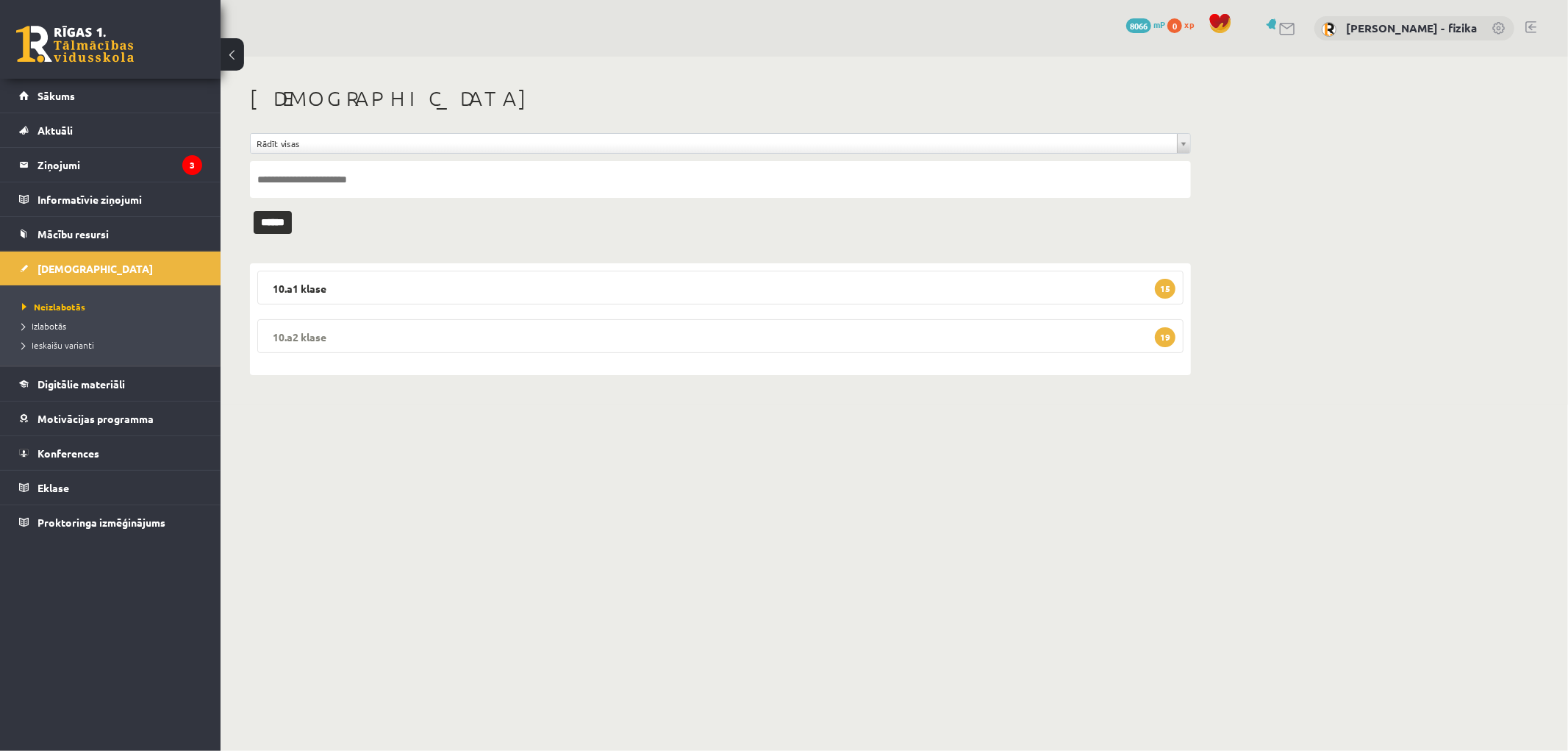
click at [1078, 320] on legend "10.a2 klase 19" at bounding box center [720, 336] width 926 height 34
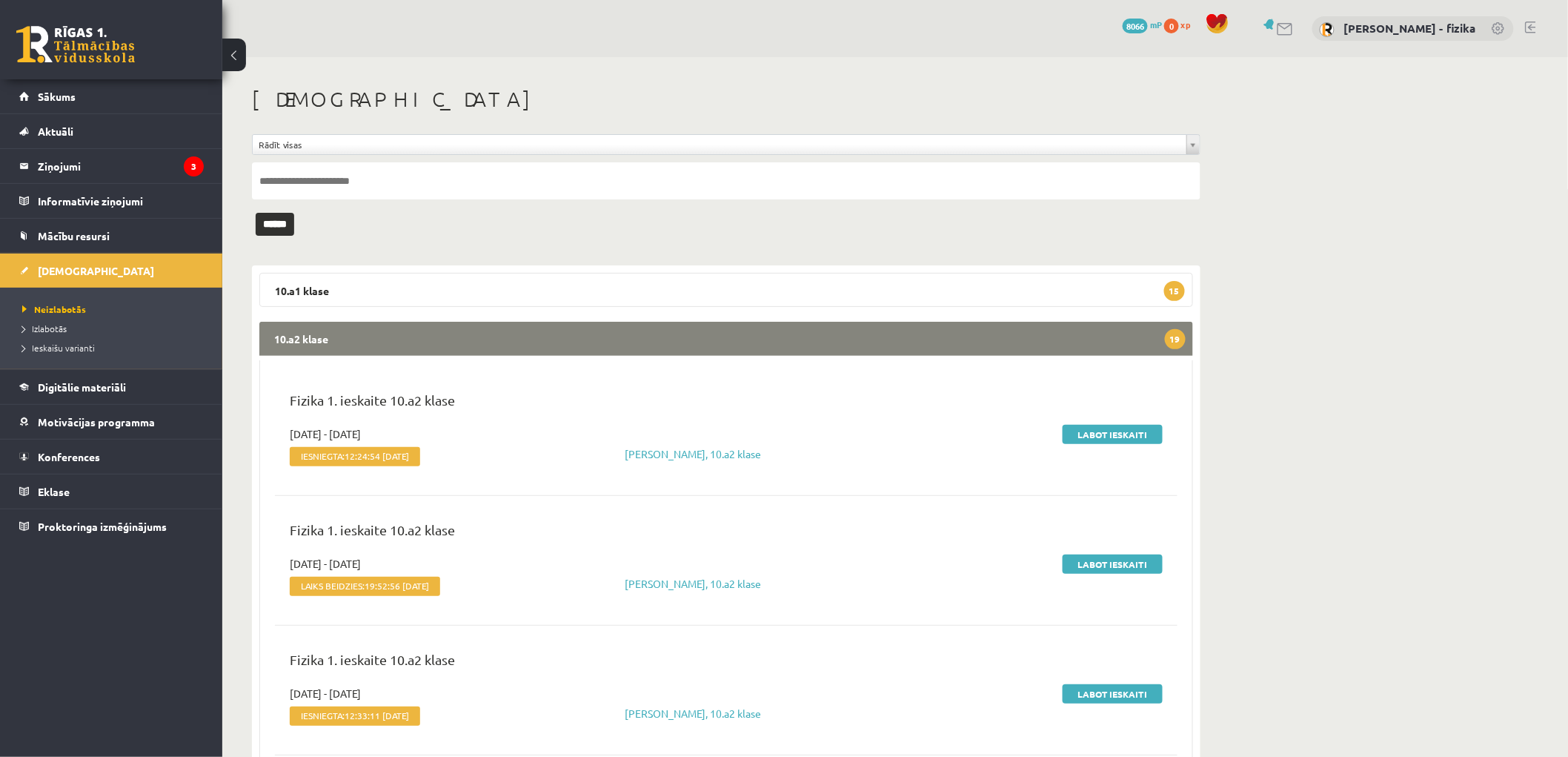
drag, startPoint x: 1116, startPoint y: 451, endPoint x: 1120, endPoint y: 439, distance: 12.6
click at [1116, 449] on div "Labot ieskaiti" at bounding box center [1024, 448] width 299 height 45
click at [1120, 439] on link "Labot ieskaiti" at bounding box center [1112, 435] width 100 height 20
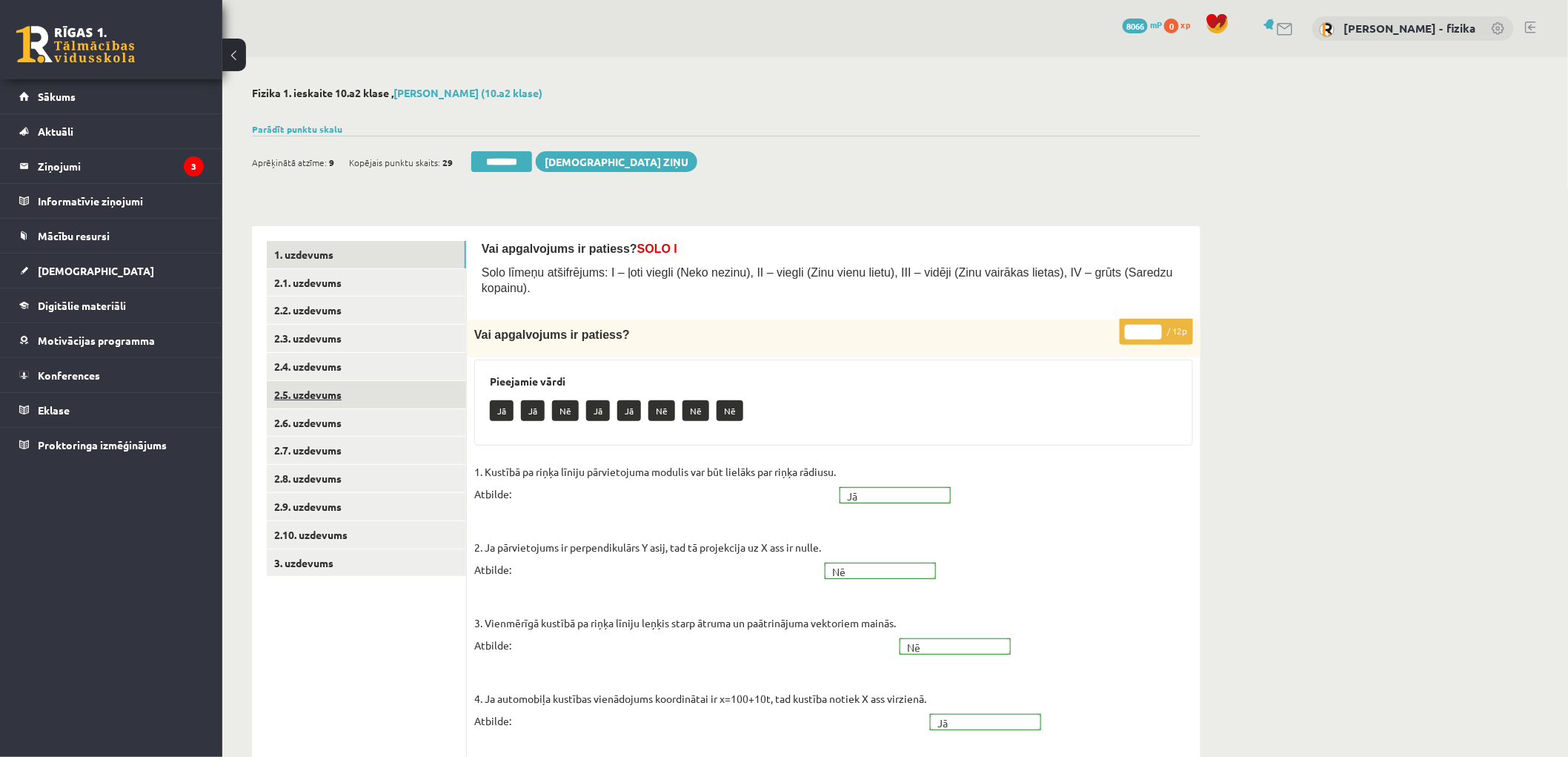
click at [421, 388] on link "2.5. uzdevums" at bounding box center [366, 394] width 199 height 27
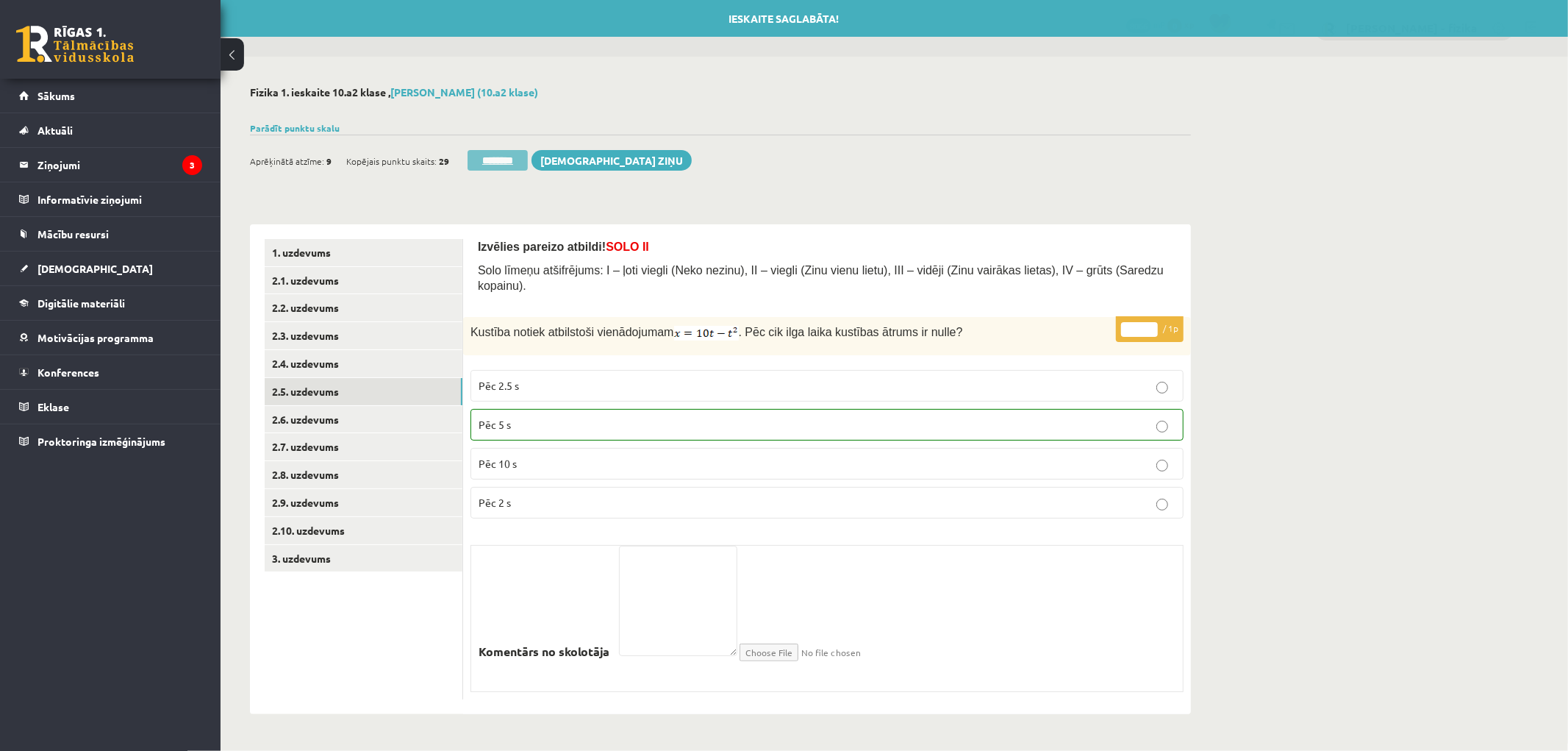
click at [519, 155] on input "********" at bounding box center [498, 161] width 60 height 21
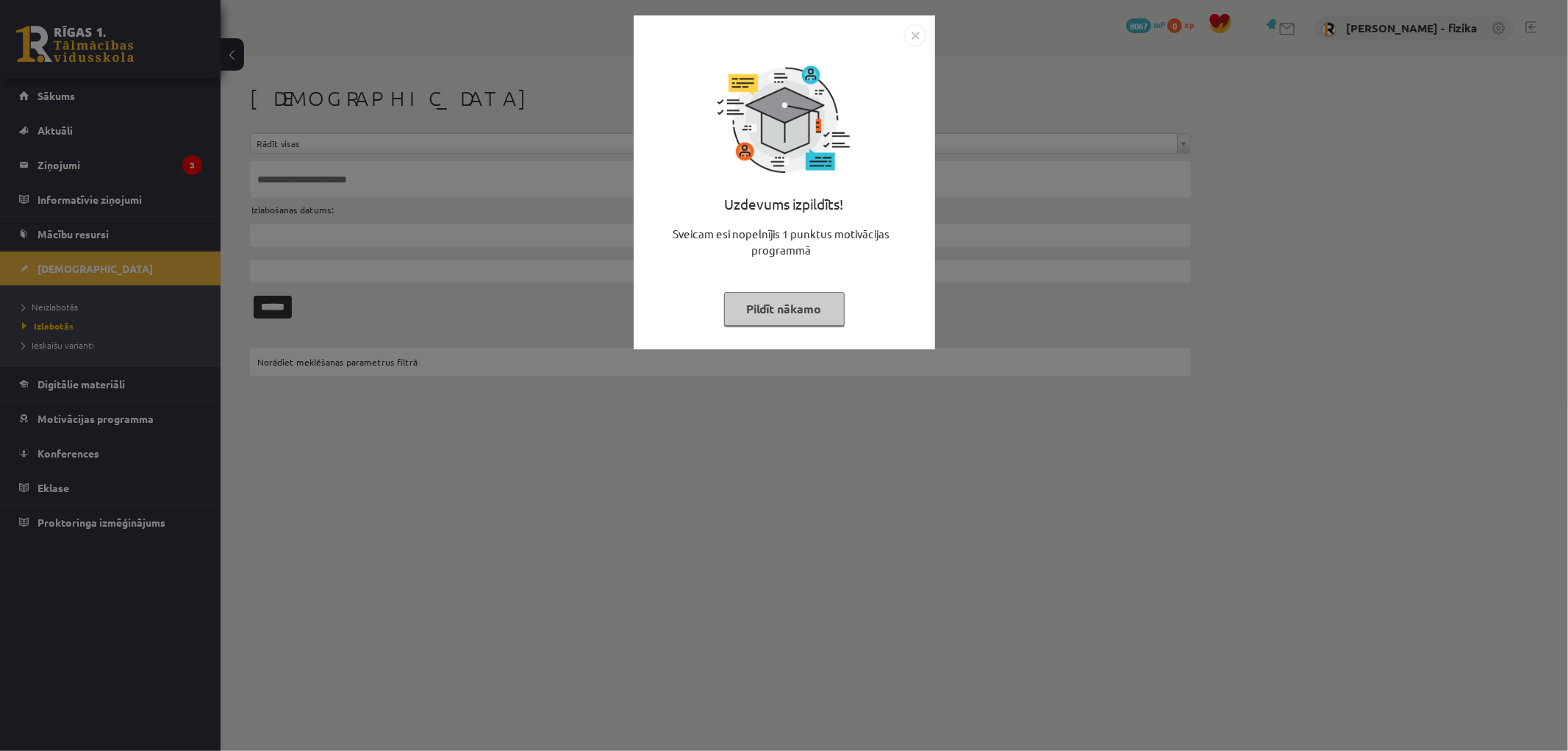
click at [787, 297] on button "Pildīt nākamo" at bounding box center [784, 308] width 121 height 34
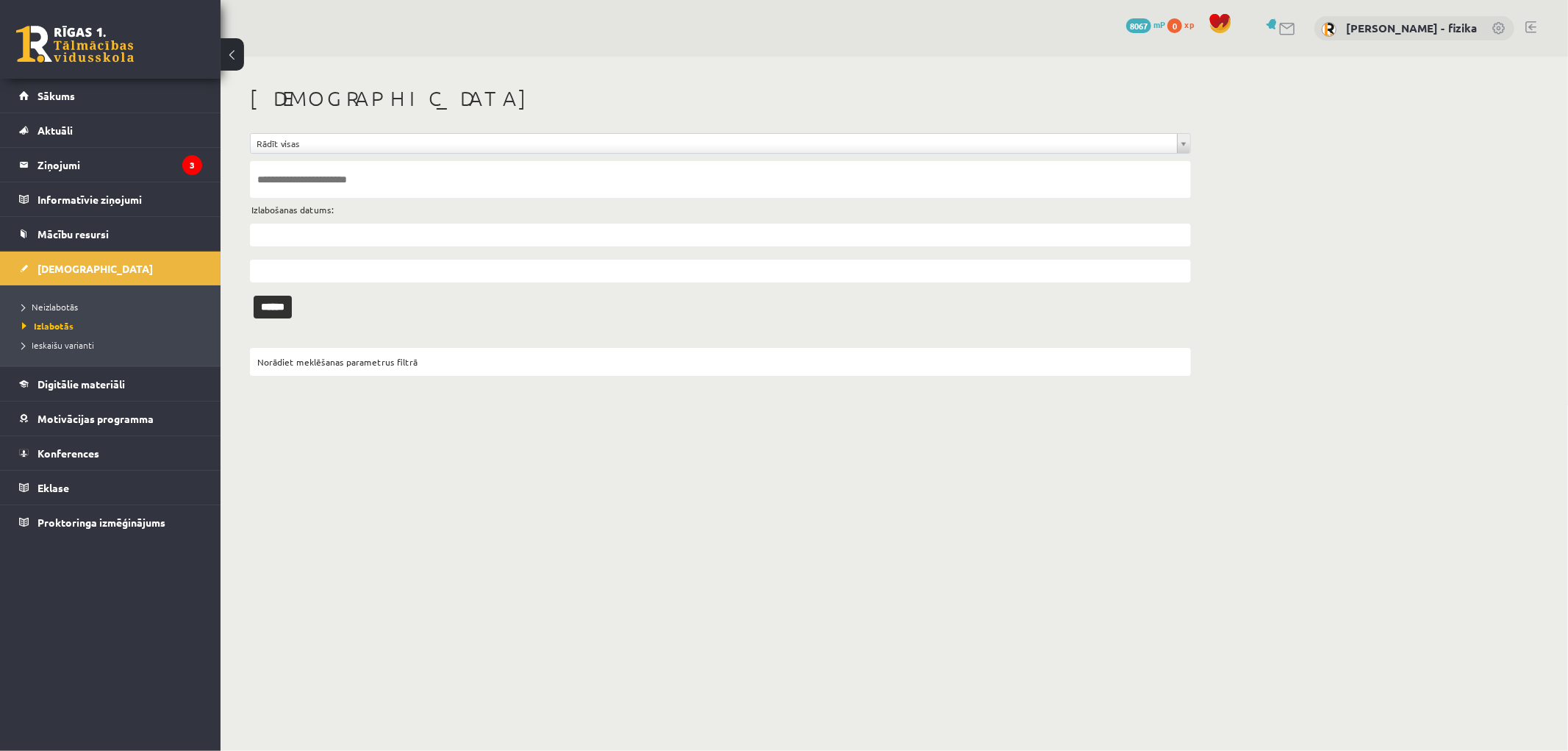
click at [63, 298] on li "Neizlabotās" at bounding box center [114, 307] width 184 height 19
click at [56, 302] on link "Neizlabotās" at bounding box center [114, 307] width 184 height 13
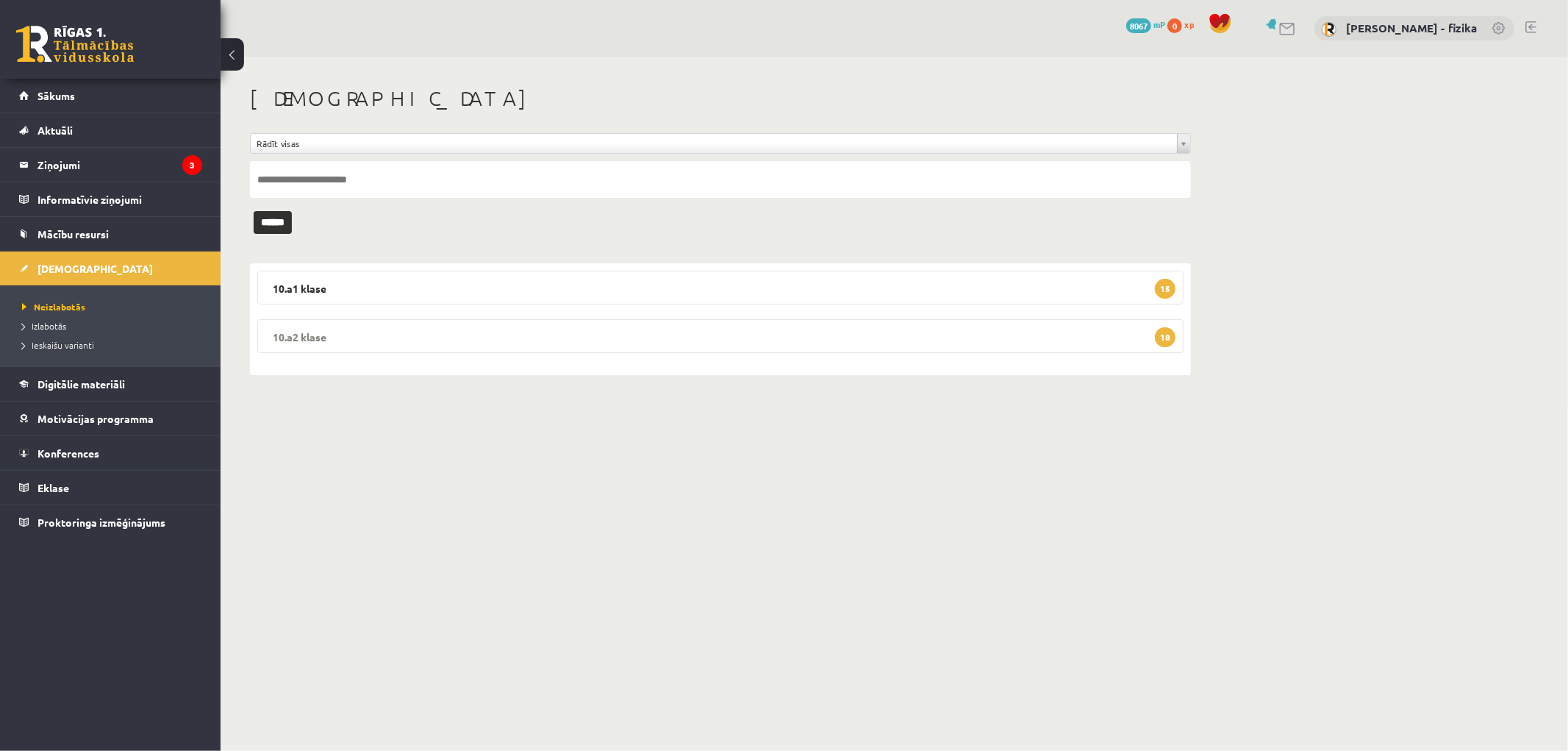
click at [1005, 351] on legend "10.a2 klase 18" at bounding box center [720, 336] width 926 height 34
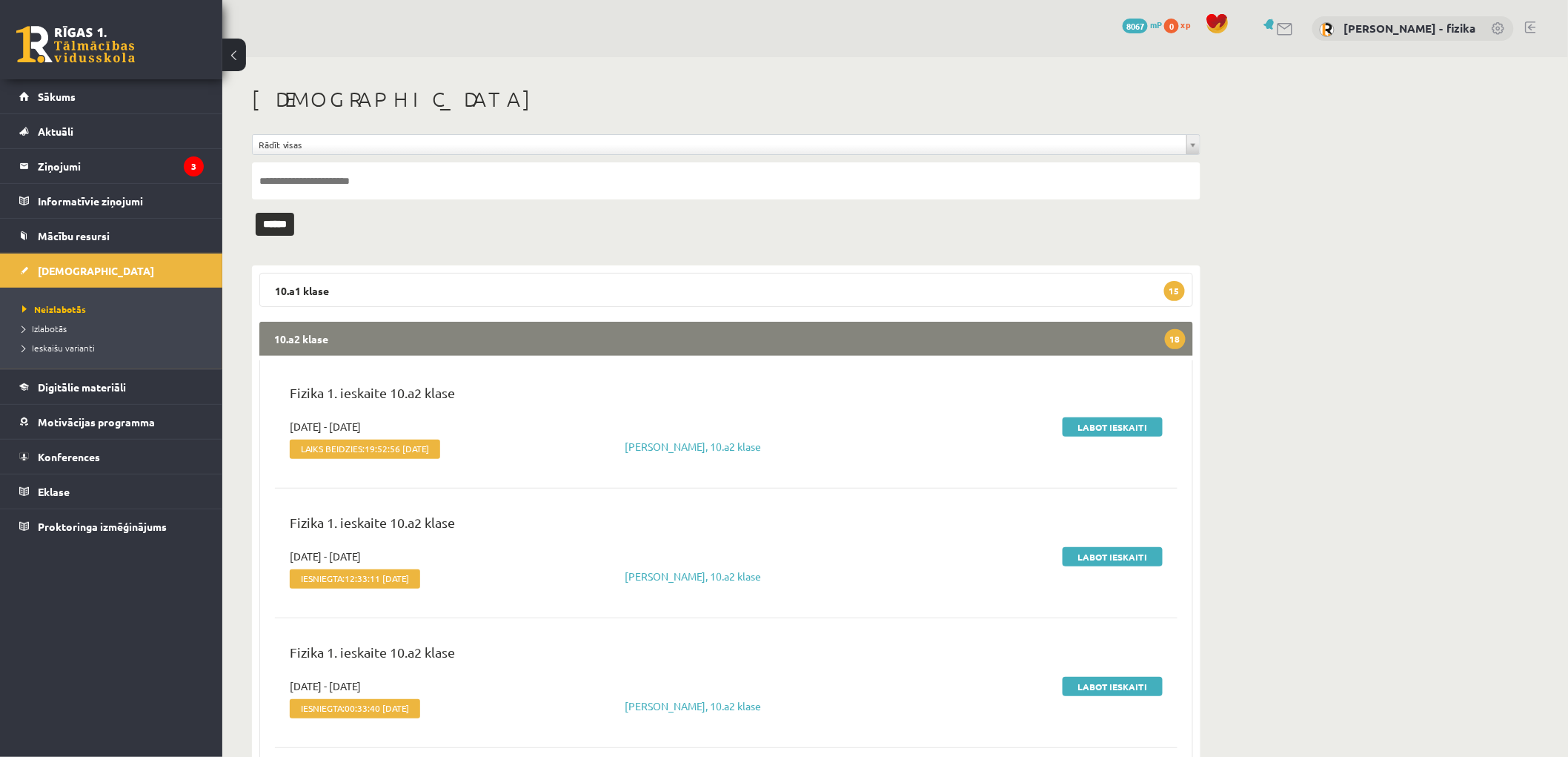
click at [1020, 345] on legend "10.a2 klase 18" at bounding box center [726, 339] width 933 height 34
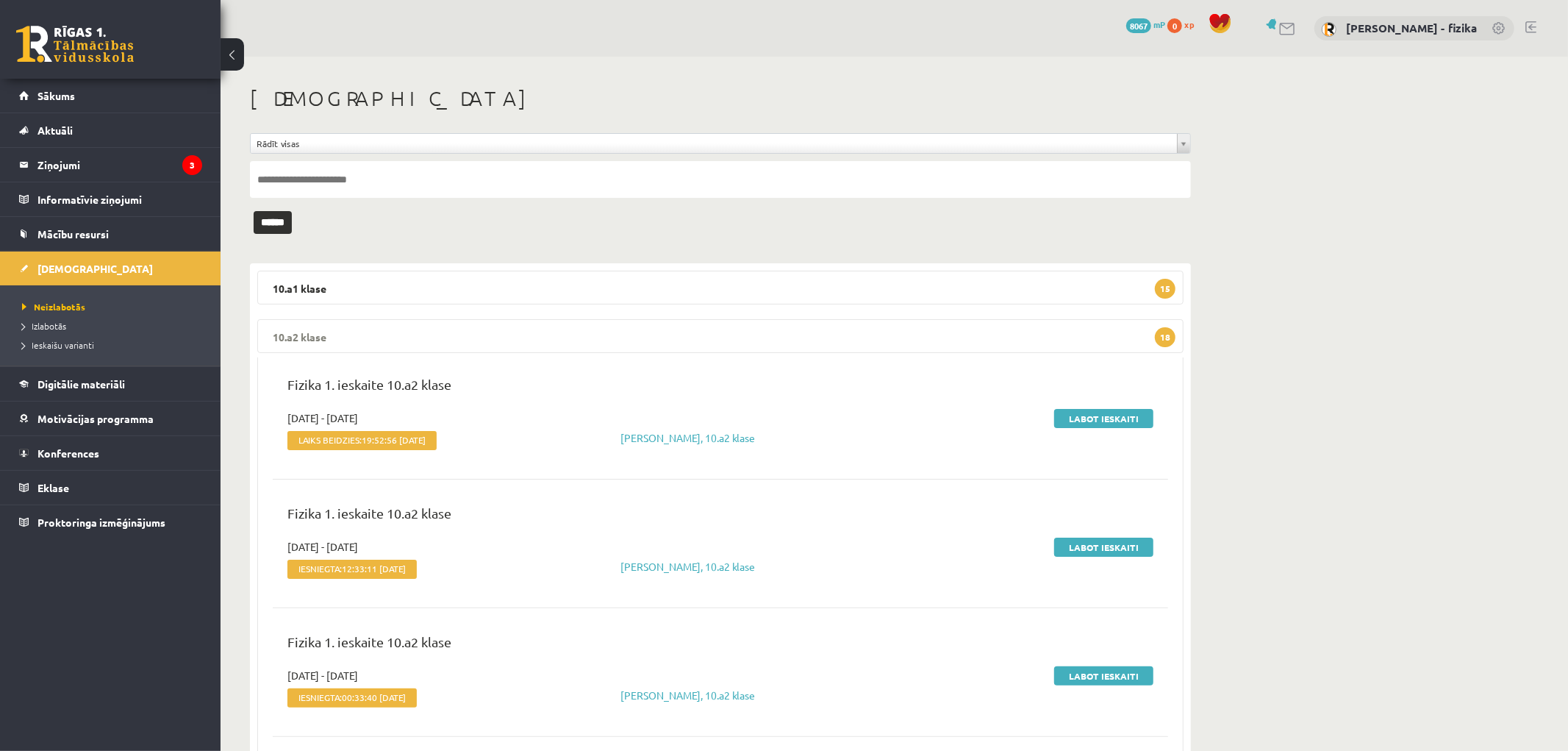
click at [1114, 343] on legend "10.a2 klase 18" at bounding box center [720, 336] width 926 height 34
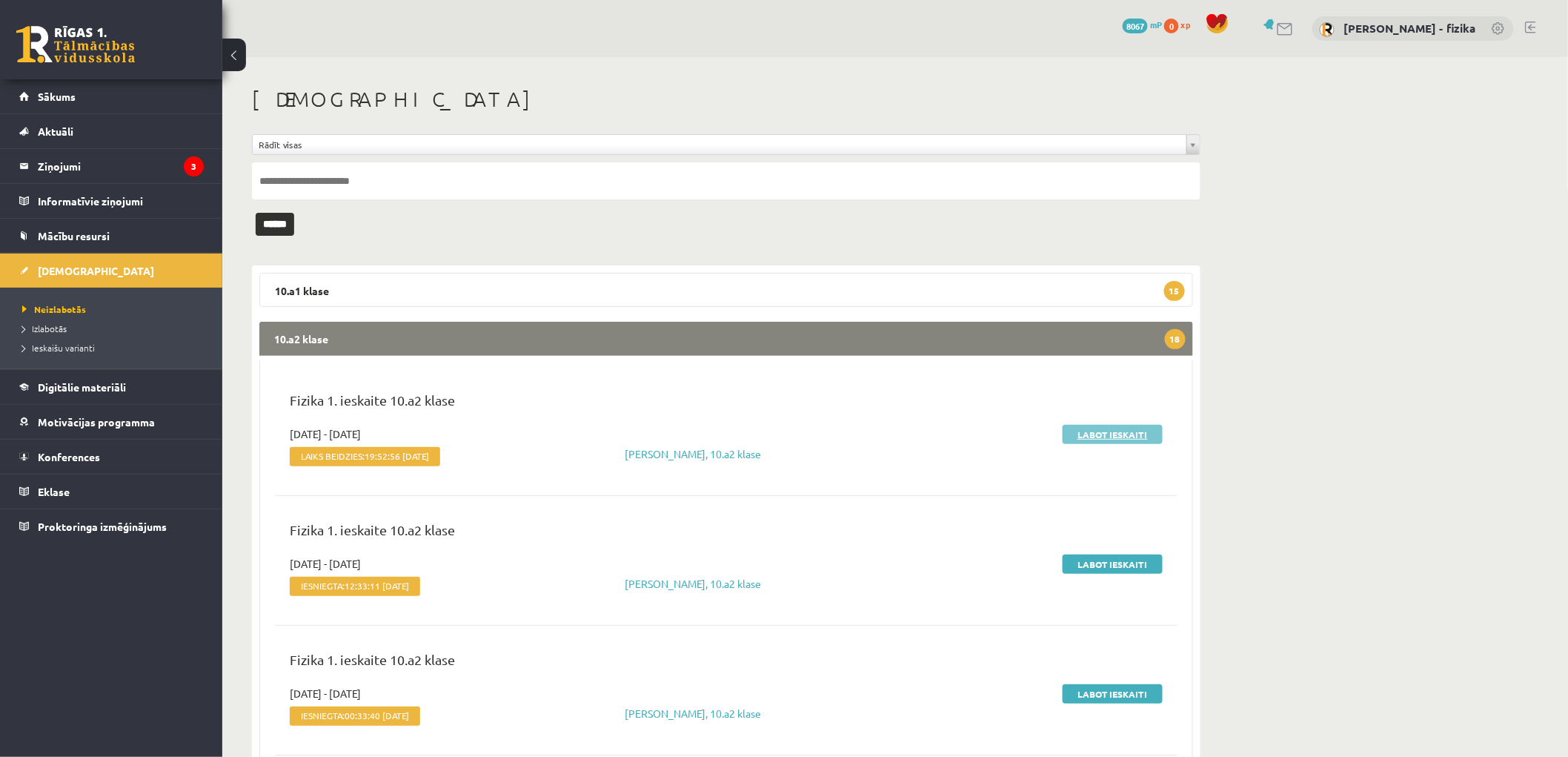
click at [1112, 428] on link "Labot ieskaiti" at bounding box center [1112, 435] width 100 height 20
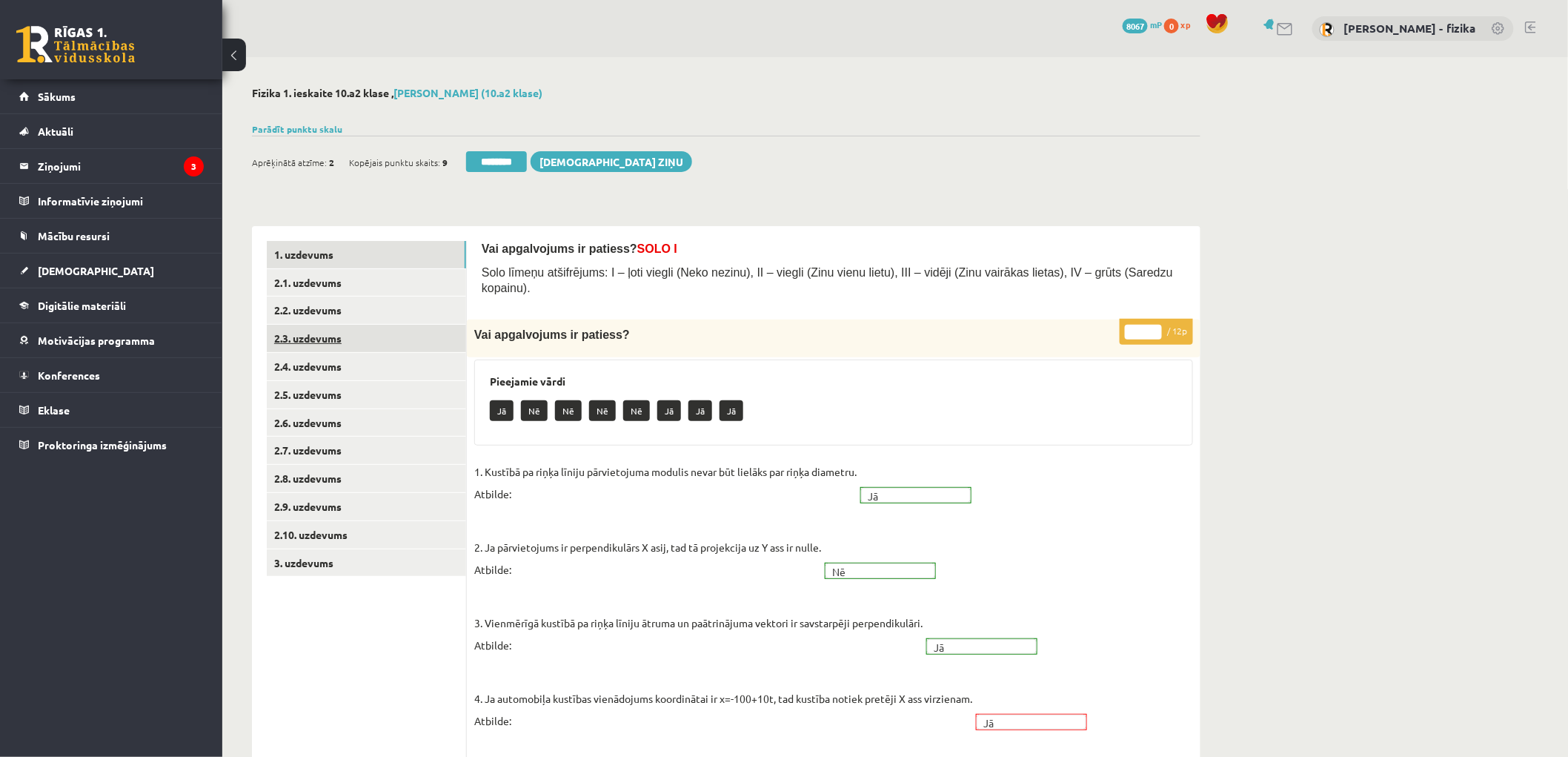
click at [344, 345] on link "2.3. uzdevums" at bounding box center [366, 339] width 199 height 27
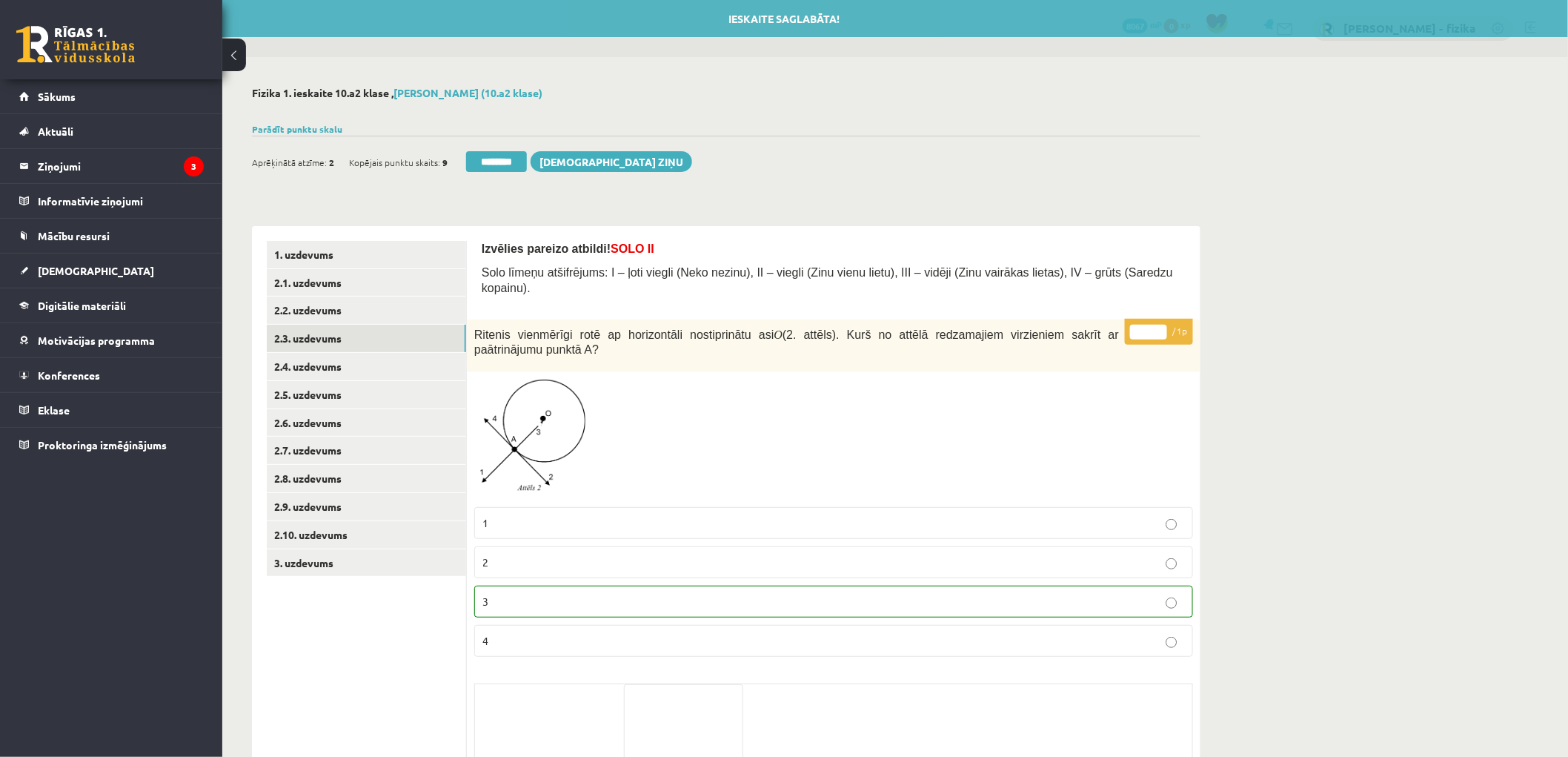
click at [526, 166] on input "********" at bounding box center [496, 162] width 61 height 21
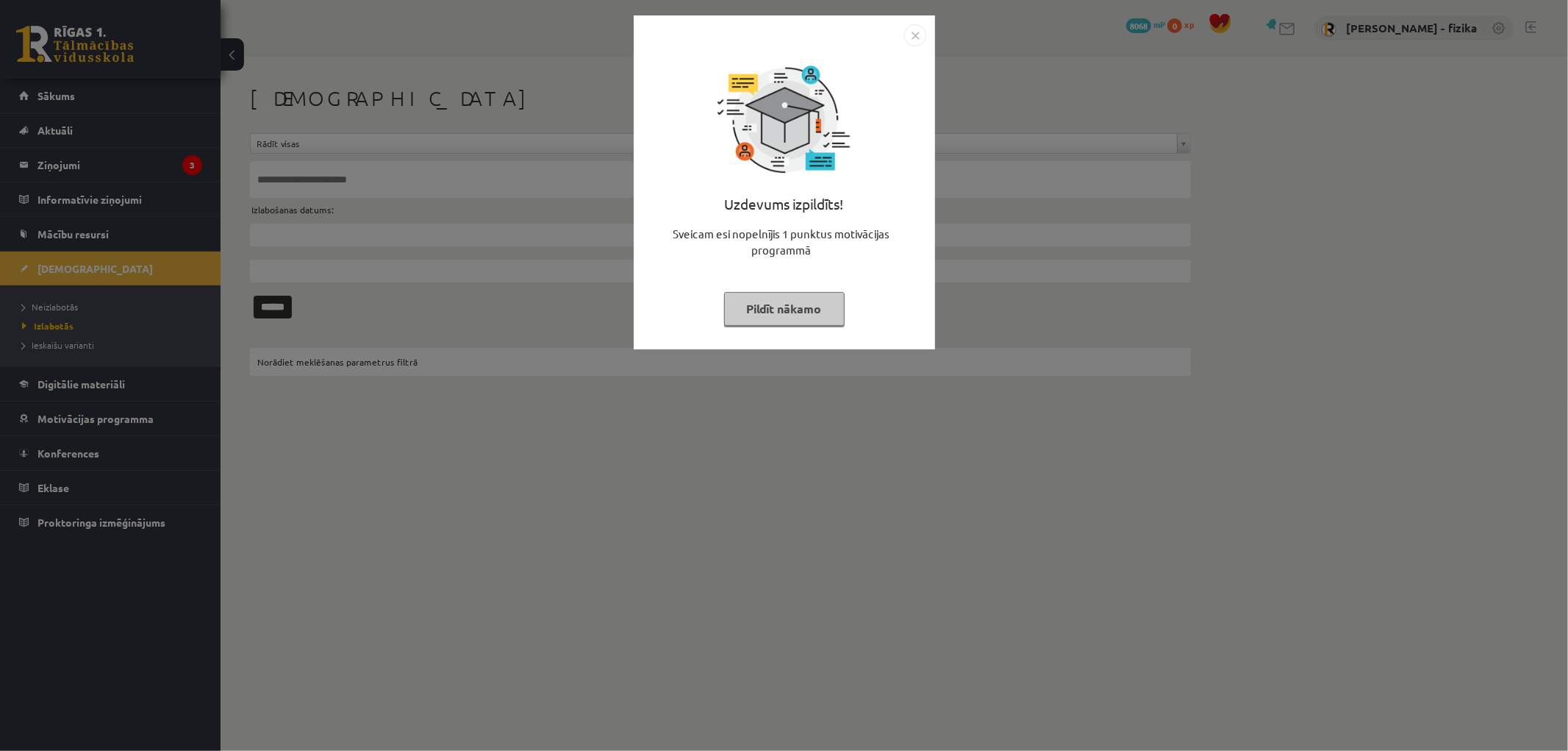
click at [794, 300] on button "Pildīt nākamo" at bounding box center [784, 308] width 121 height 34
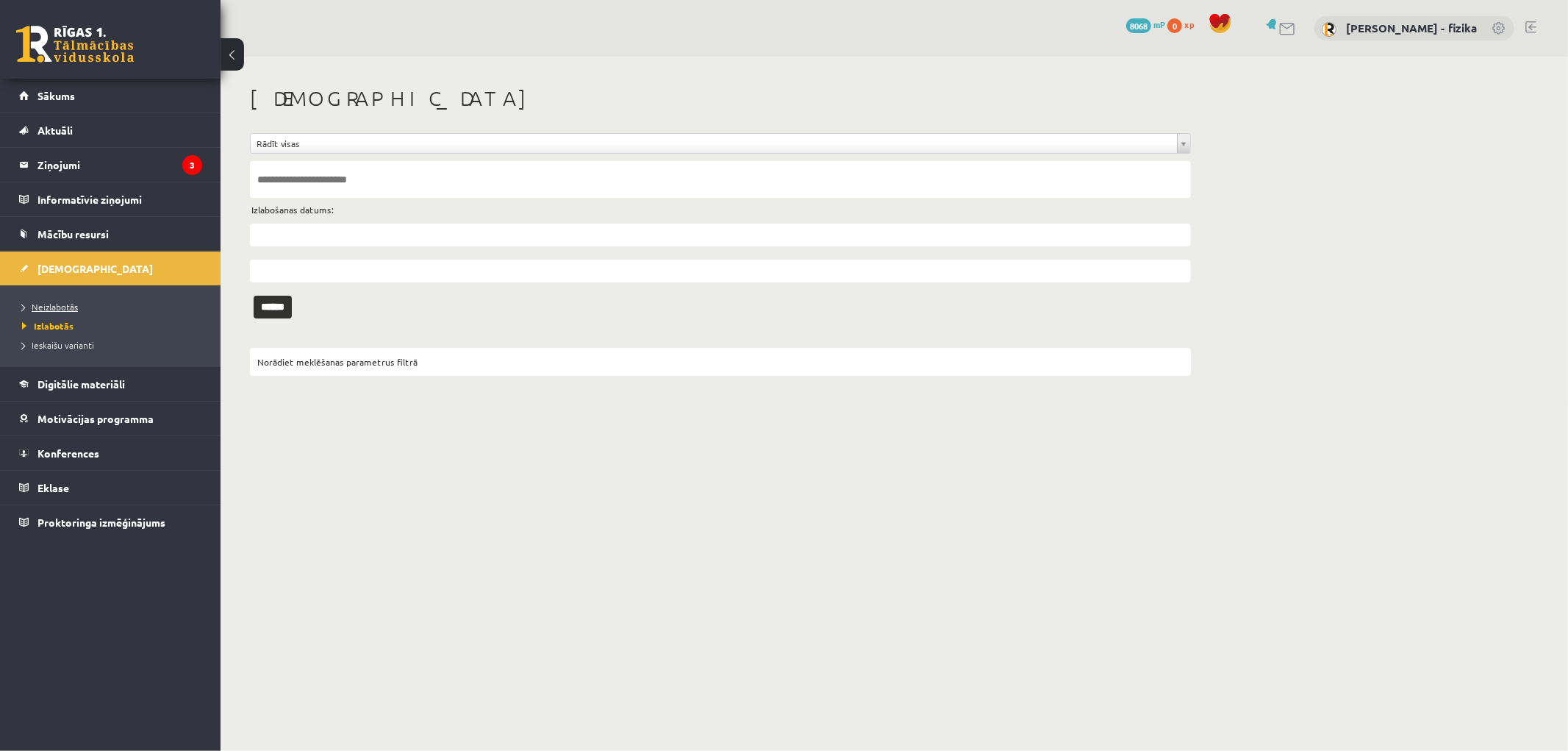
click at [75, 307] on span "Neizlabotās" at bounding box center [50, 307] width 56 height 12
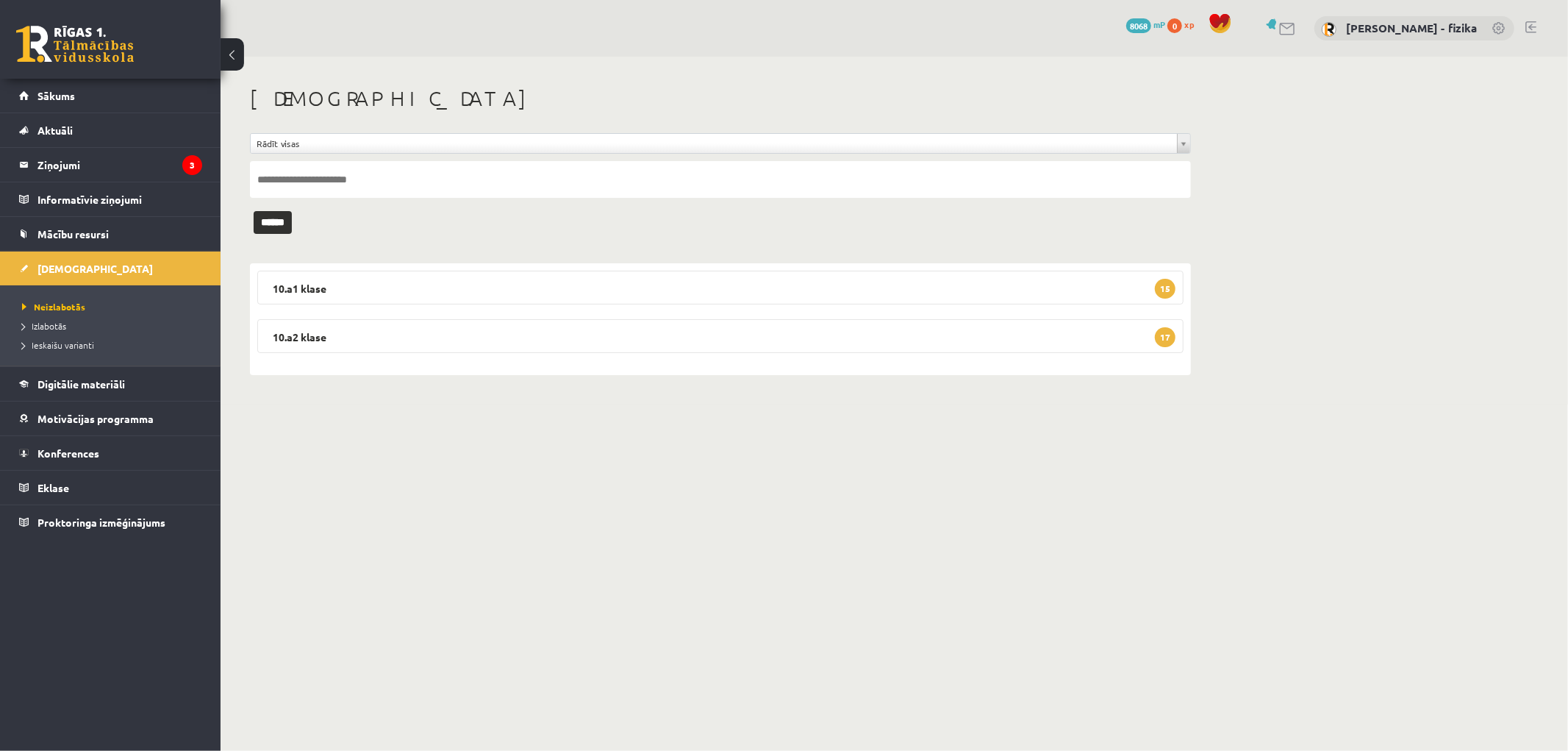
click at [987, 317] on div "10.a1 klase 15 Fizika 1. ieskaite 10.a1 klase 2025-10-01 - 2025-10-15 Iesniegta…" at bounding box center [720, 320] width 941 height 112
click at [988, 336] on legend "10.a2 klase 17" at bounding box center [720, 336] width 926 height 34
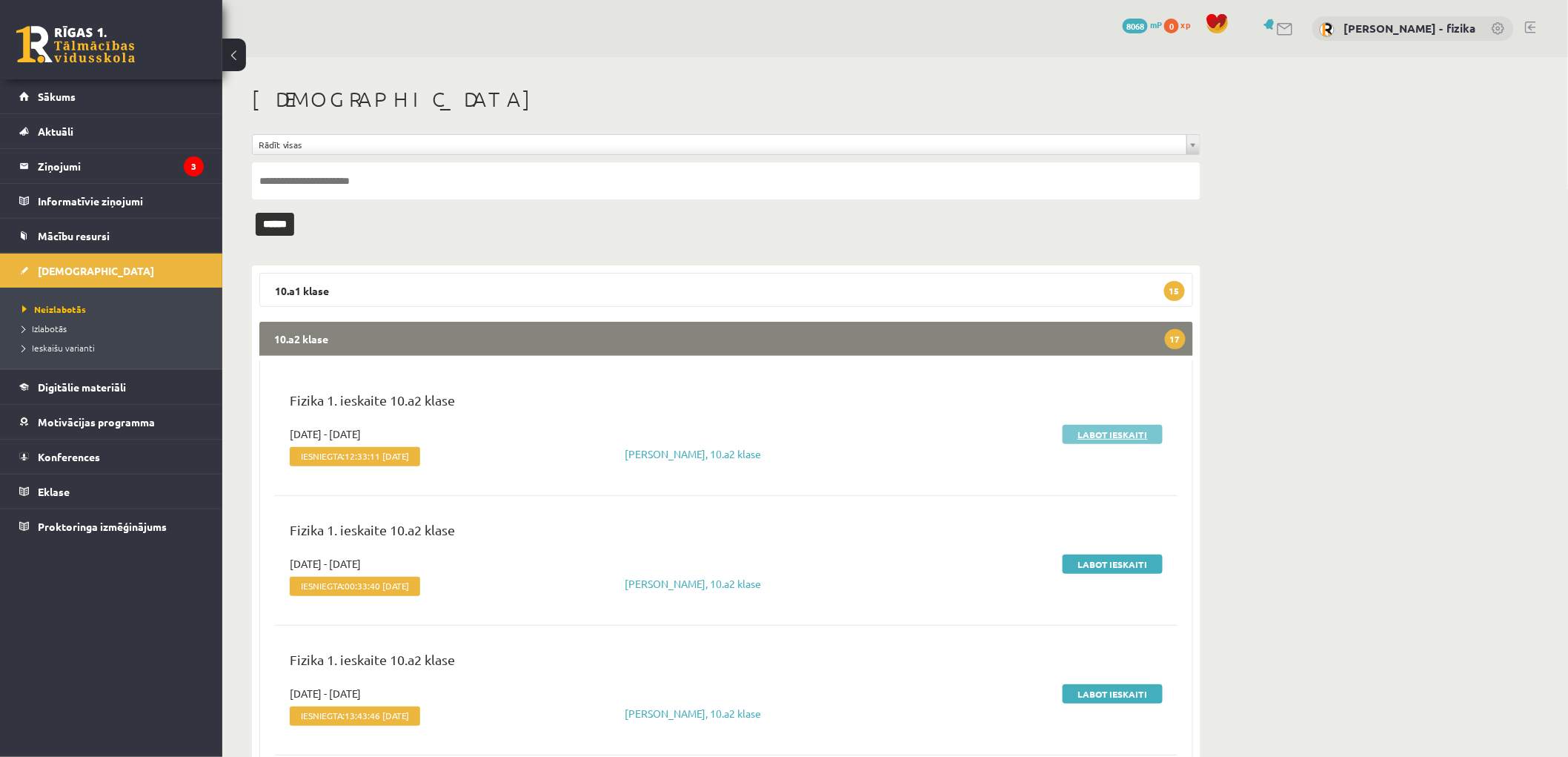
click at [1102, 434] on link "Labot ieskaiti" at bounding box center [1112, 435] width 100 height 20
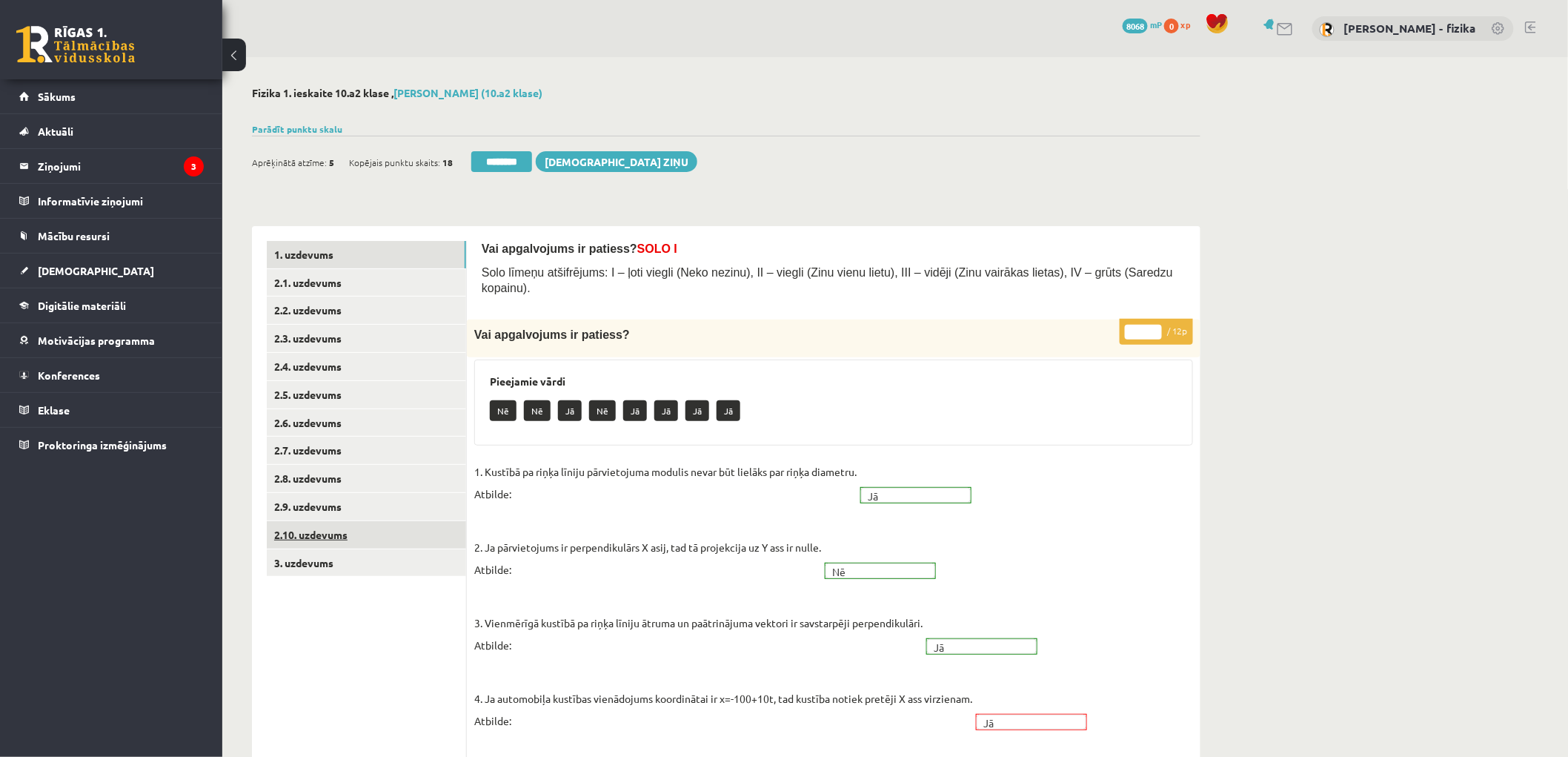
click at [366, 543] on link "2.10. uzdevums" at bounding box center [366, 535] width 199 height 27
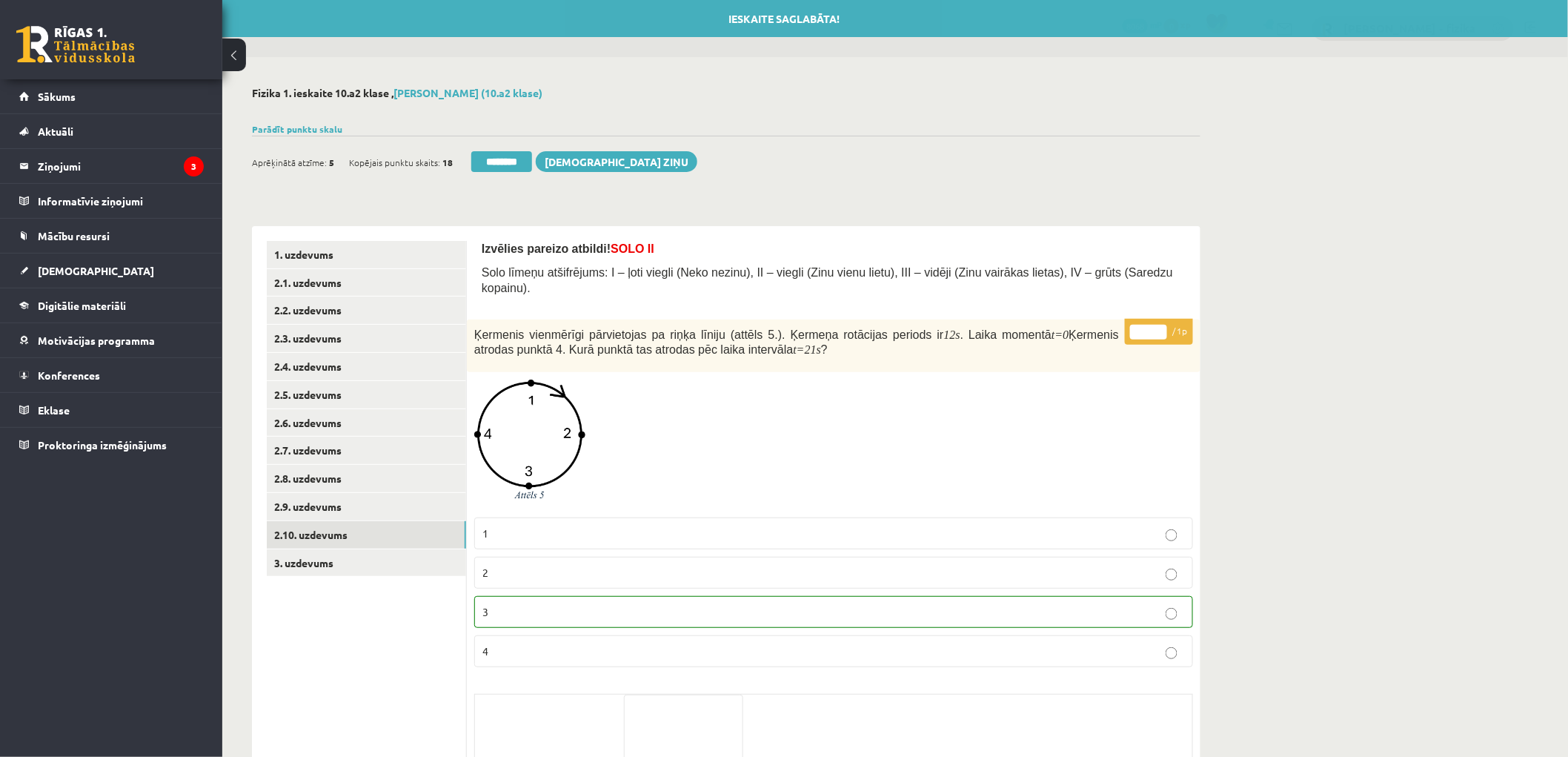
click at [526, 163] on input "********" at bounding box center [502, 162] width 61 height 21
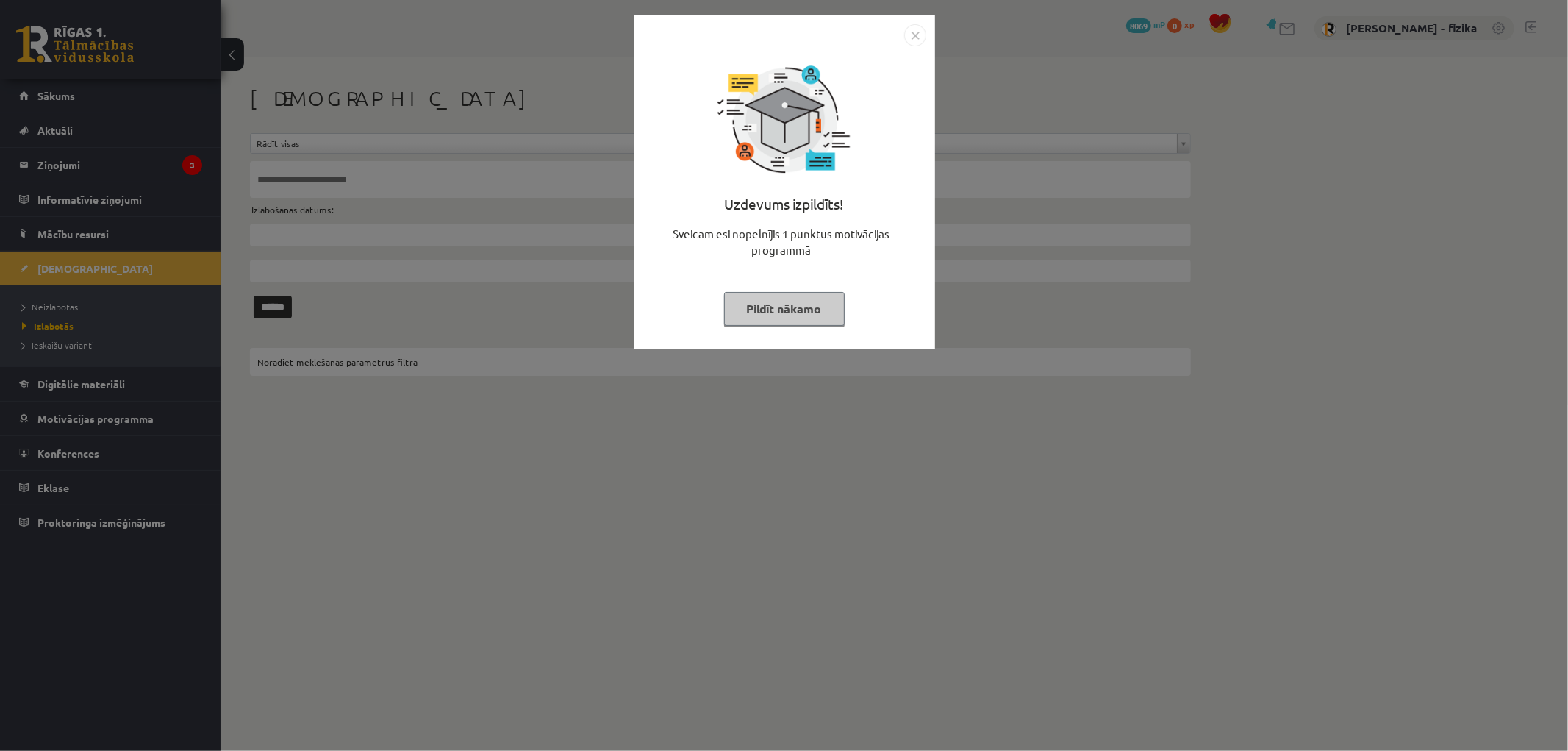
click at [787, 323] on button "Pildīt nākamo" at bounding box center [784, 308] width 121 height 34
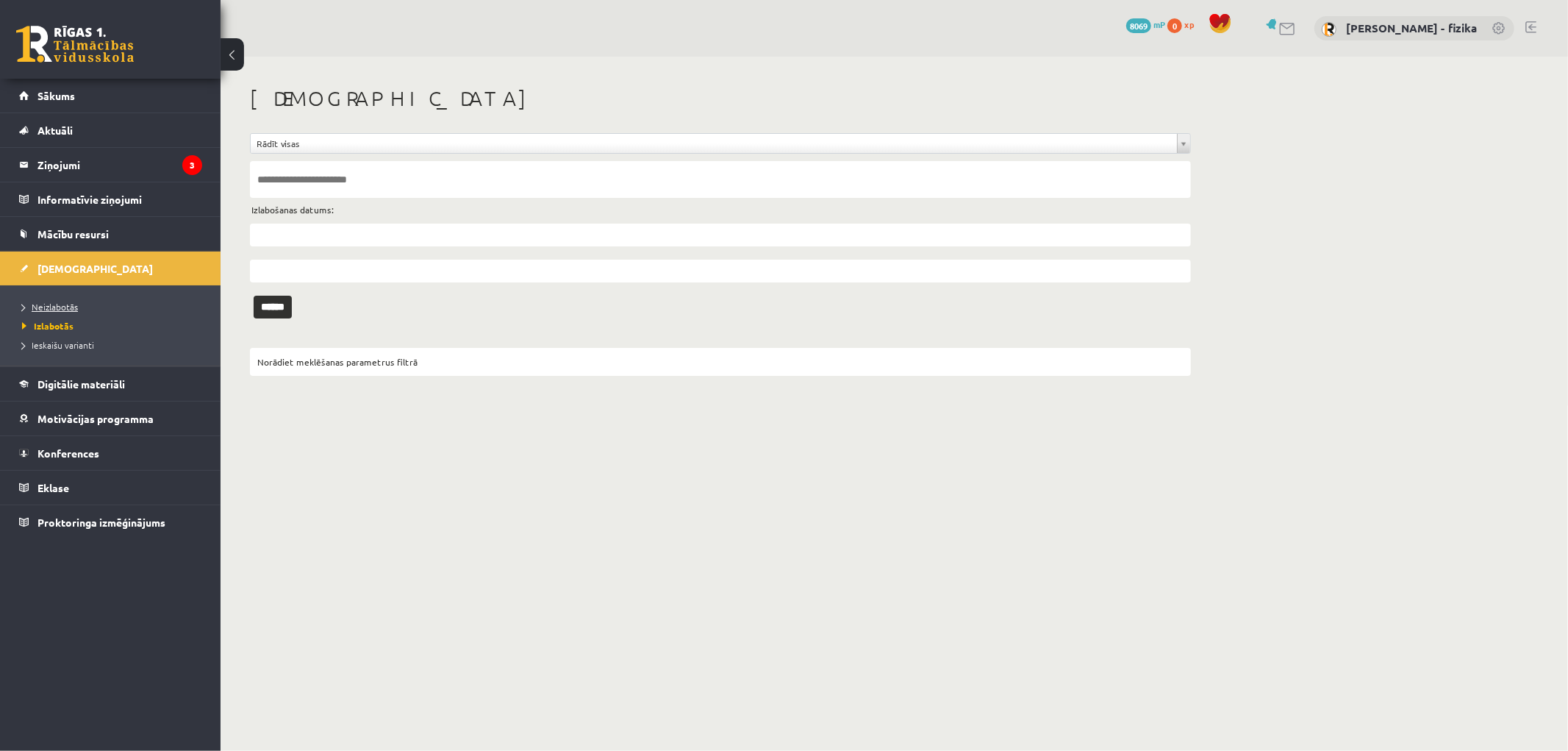
click at [59, 303] on span "Neizlabotās" at bounding box center [50, 307] width 56 height 12
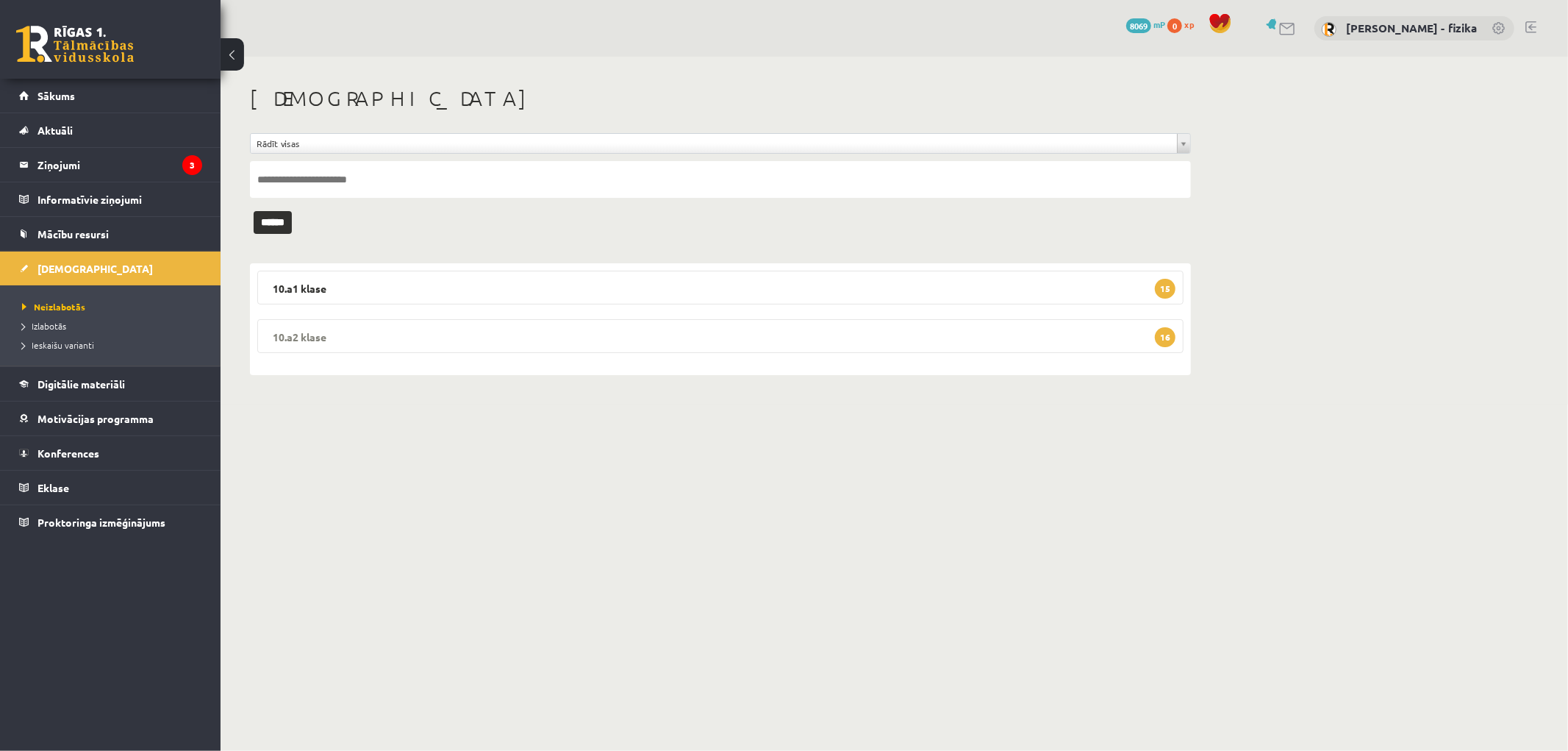
click at [1075, 334] on legend "10.a2 klase 16" at bounding box center [720, 336] width 926 height 34
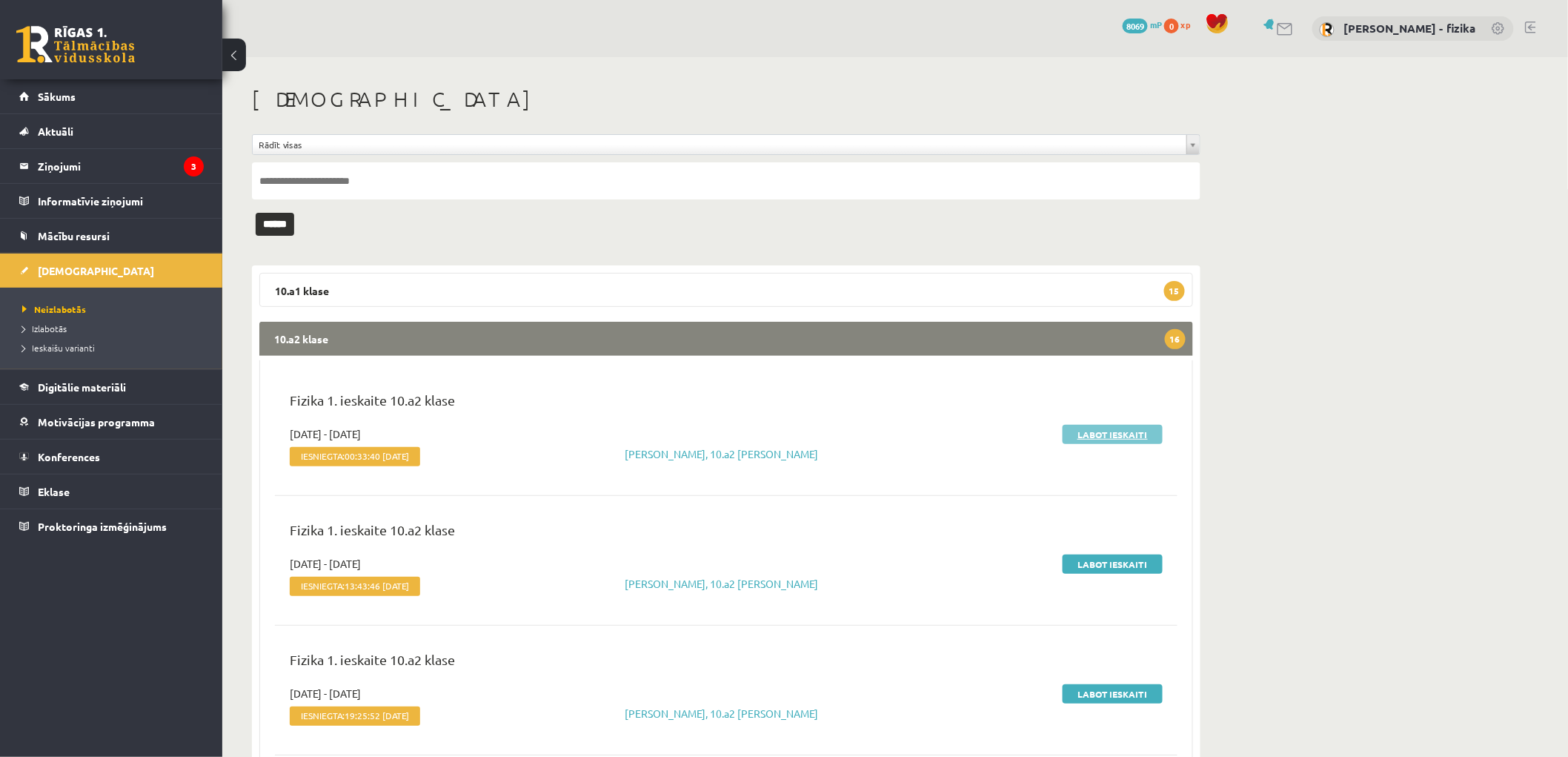
drag, startPoint x: 1123, startPoint y: 442, endPoint x: 1126, endPoint y: 435, distance: 7.6
click at [1123, 443] on div "Labot ieskaiti" at bounding box center [1024, 448] width 299 height 45
click at [1127, 435] on link "Labot ieskaiti" at bounding box center [1112, 435] width 100 height 20
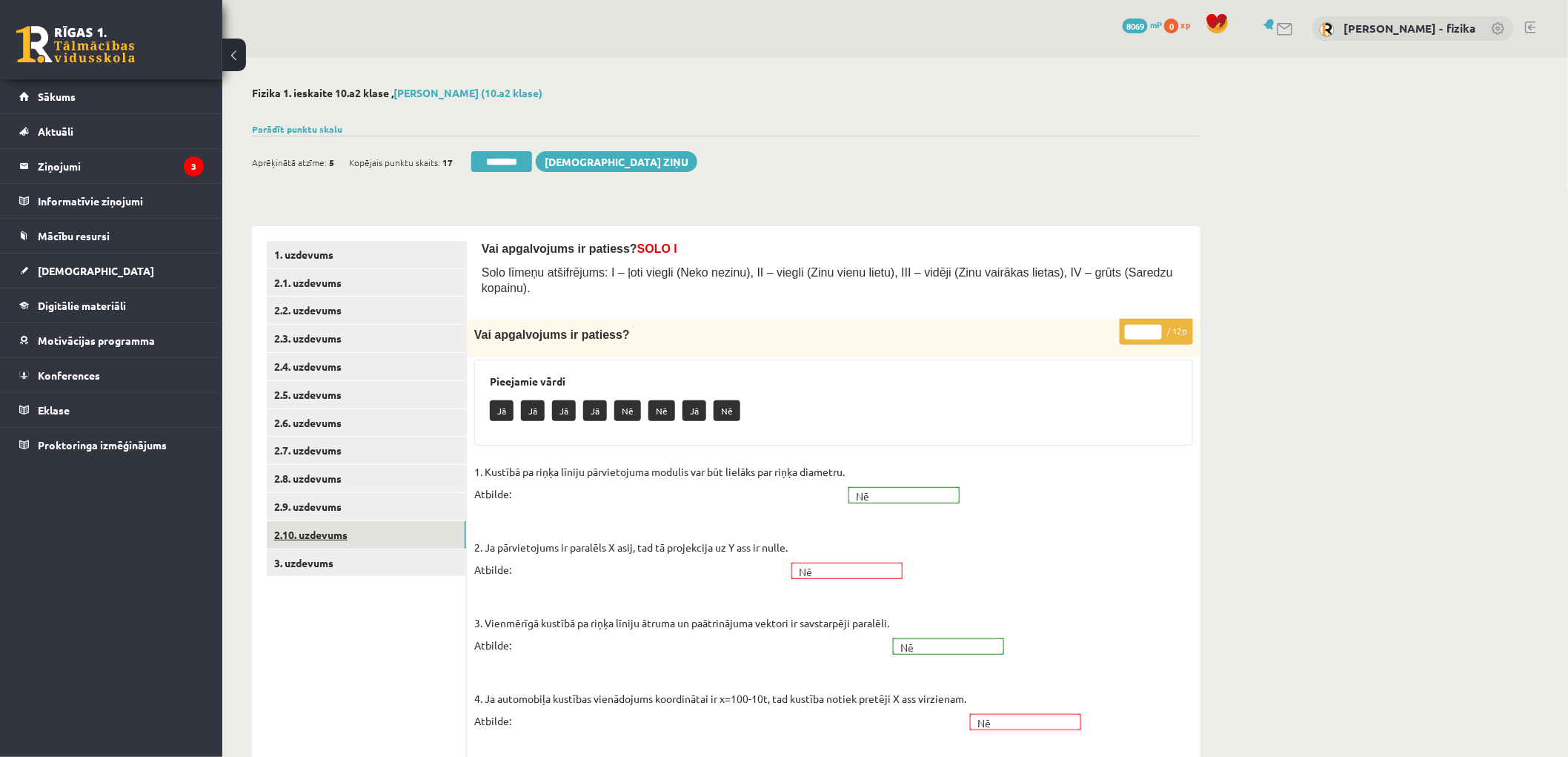
click at [415, 542] on link "2.10. uzdevums" at bounding box center [366, 535] width 199 height 27
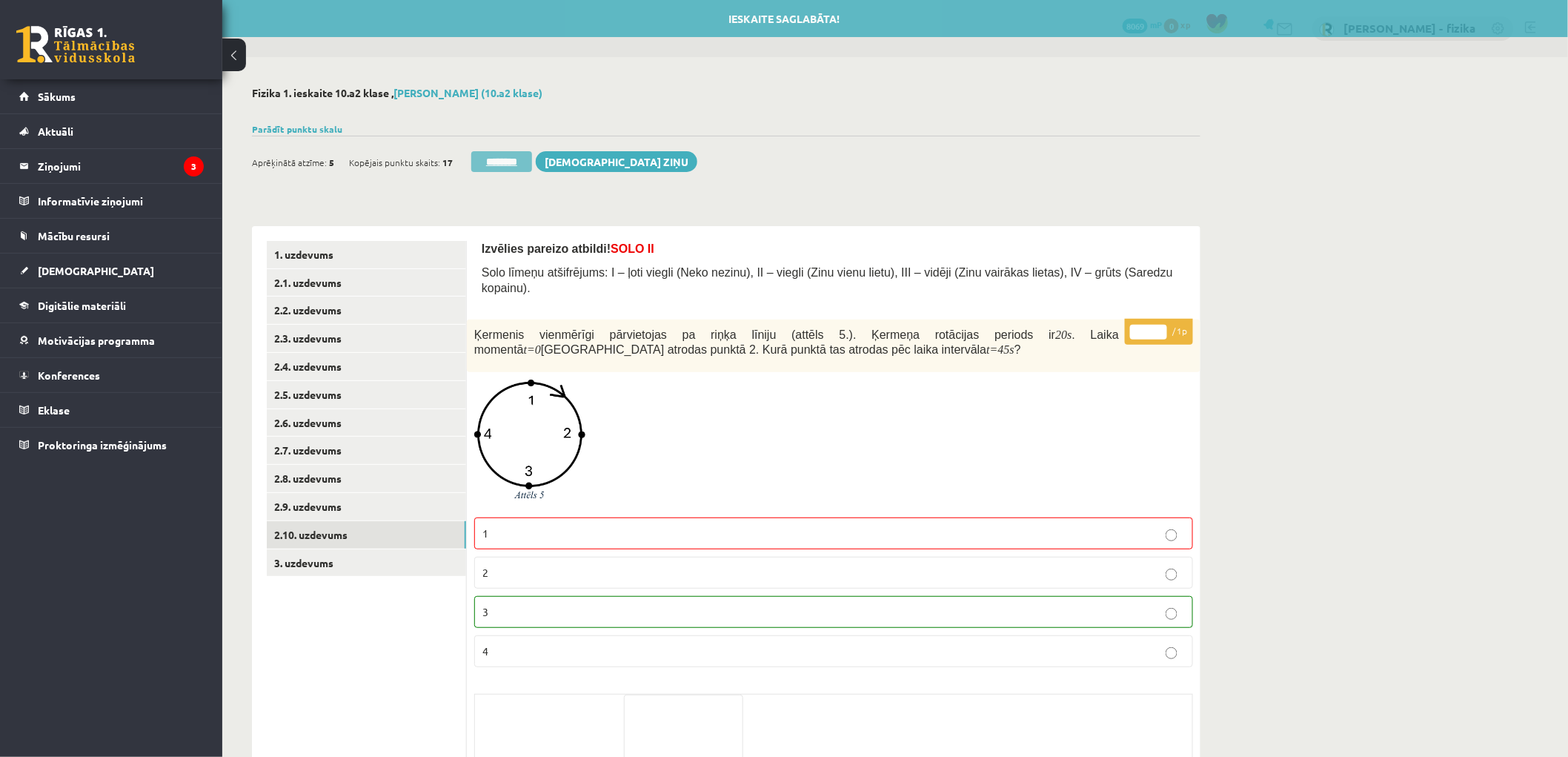
click at [529, 154] on input "********" at bounding box center [502, 162] width 61 height 21
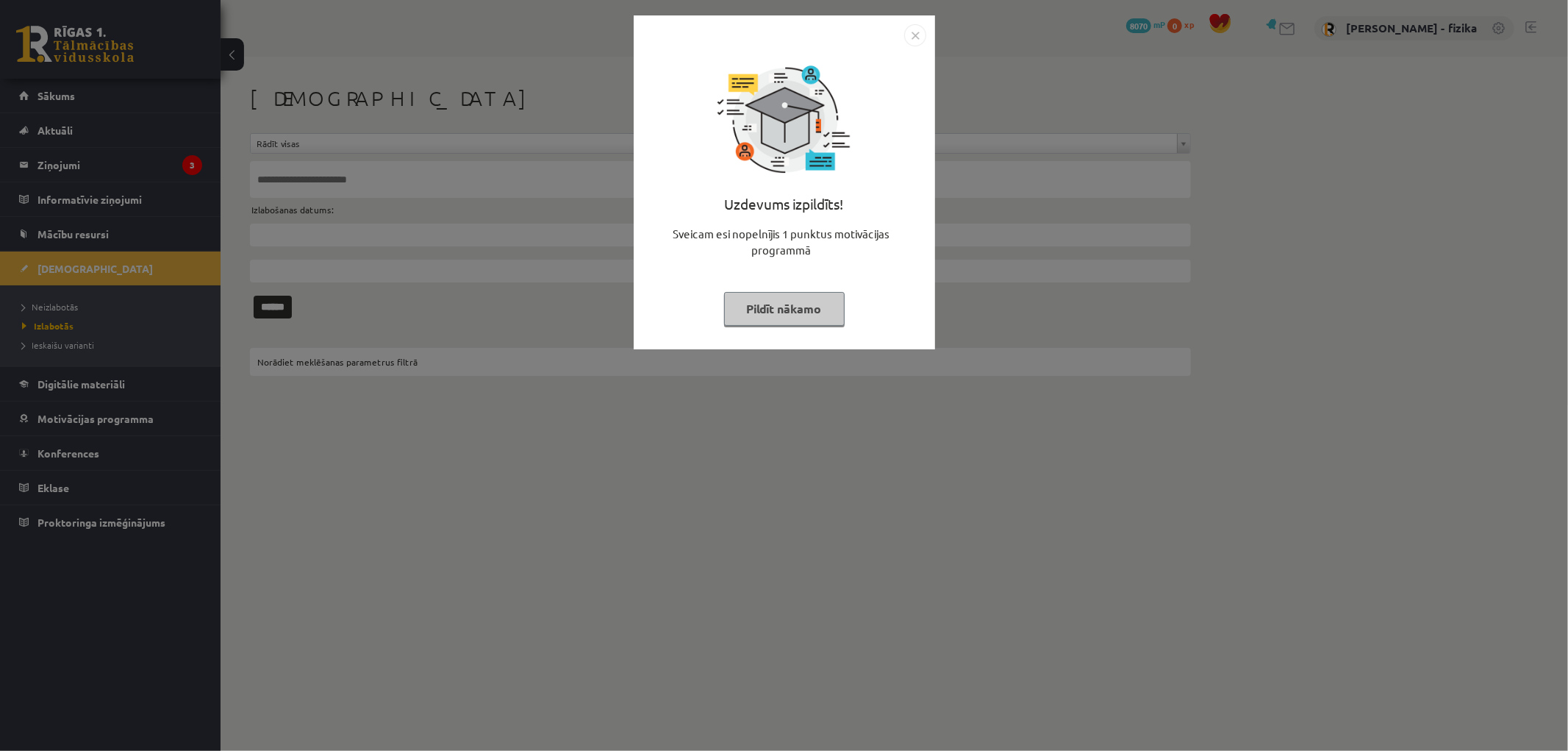
click at [775, 309] on button "Pildīt nākamo" at bounding box center [784, 308] width 121 height 34
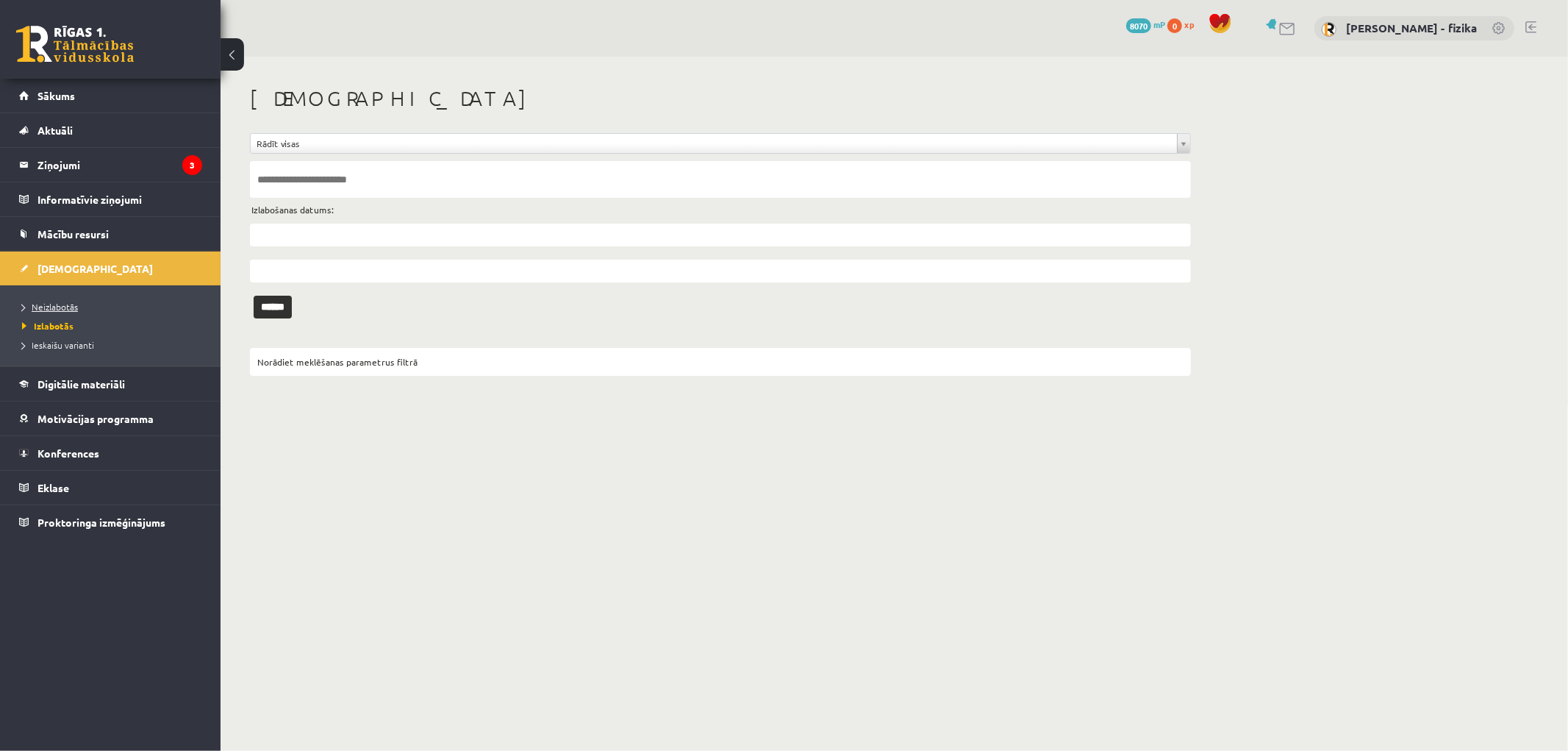
click at [83, 303] on link "Neizlabotās" at bounding box center [114, 307] width 184 height 13
